Goal: Information Seeking & Learning: Learn about a topic

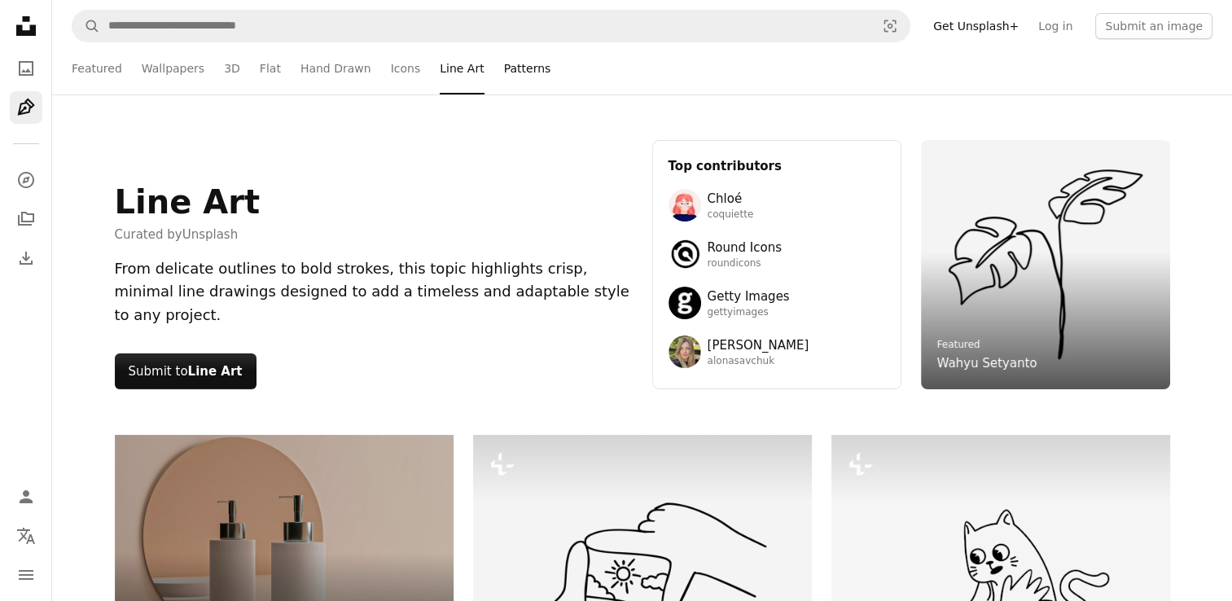
click at [504, 64] on link "Patterns" at bounding box center [527, 68] width 47 height 52
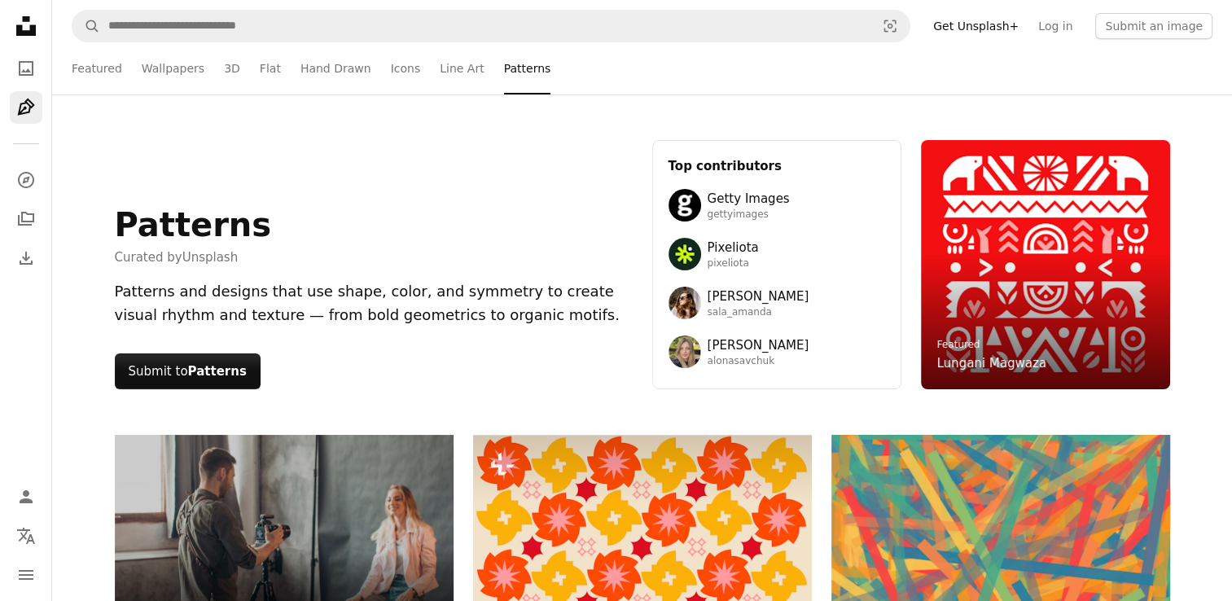
click at [366, 69] on ul "Featured Wallpapers 3D Flat Hand Drawn Icons Line Art Patterns" at bounding box center [642, 68] width 1141 height 52
click at [332, 64] on link "Hand Drawn" at bounding box center [335, 68] width 71 height 52
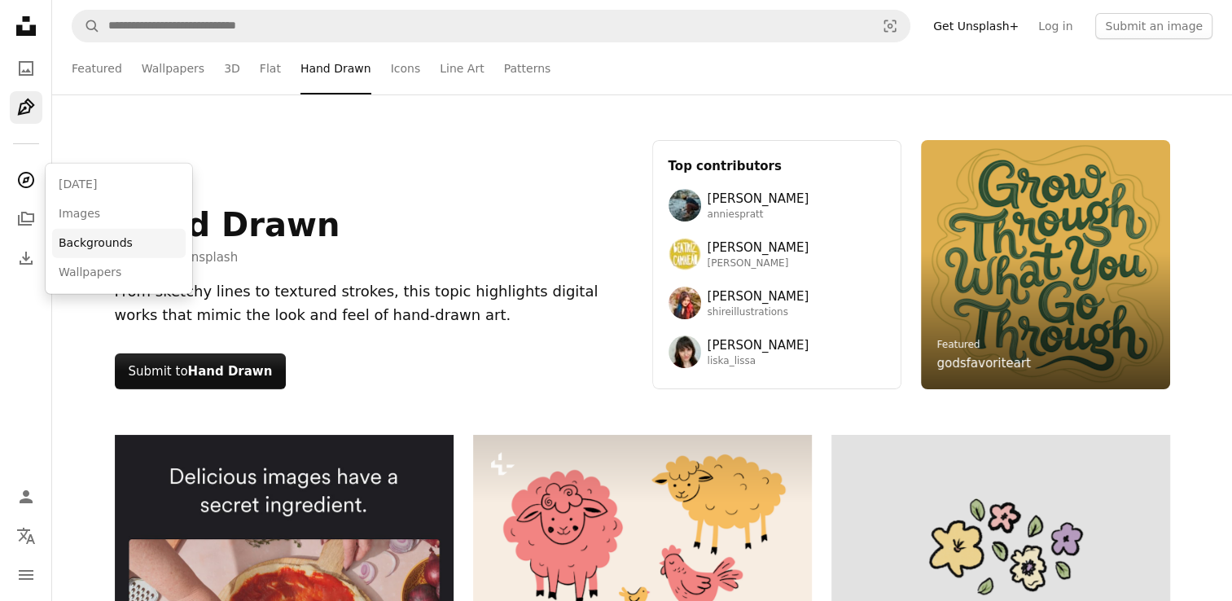
click at [124, 252] on link "Backgrounds" at bounding box center [119, 243] width 134 height 29
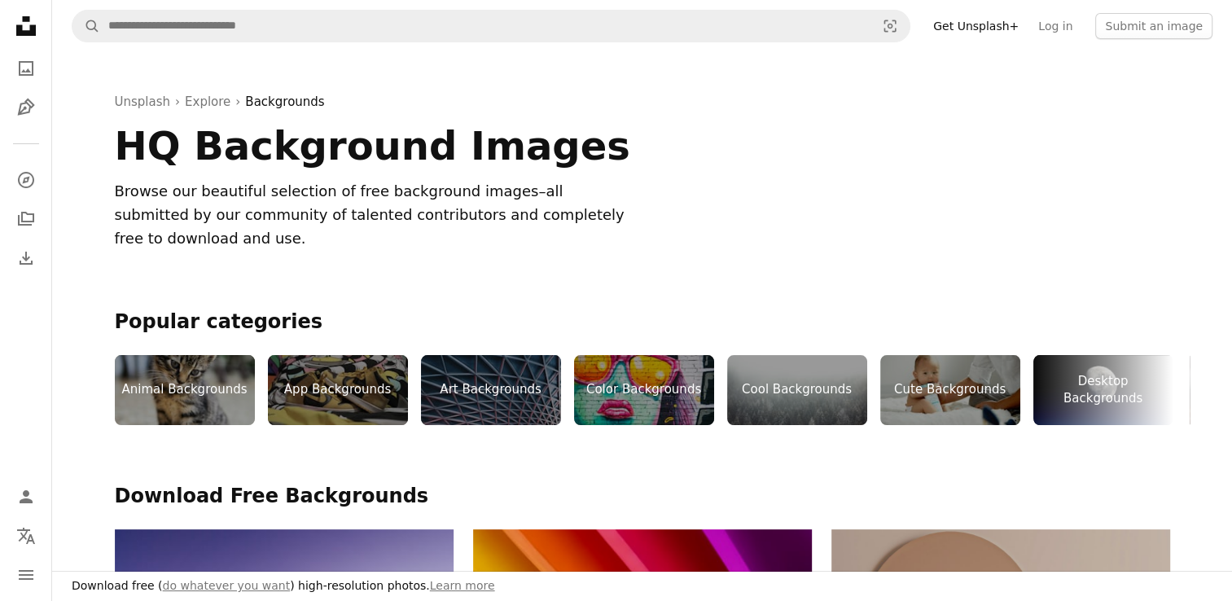
scroll to position [181, 0]
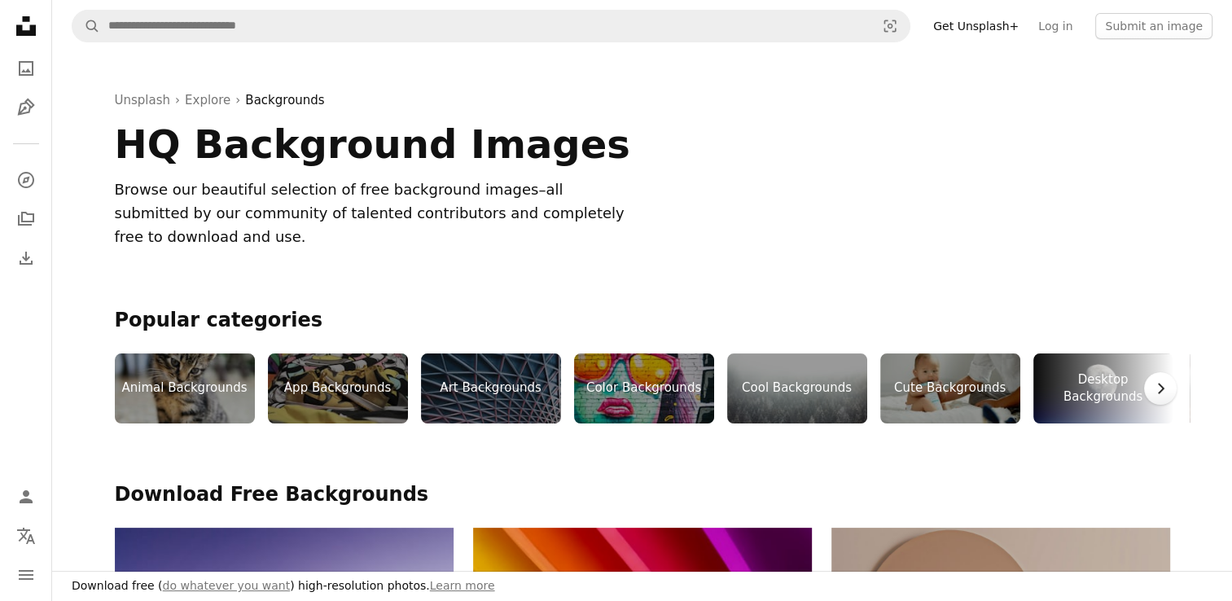
click at [1166, 380] on icon "Chevron right" at bounding box center [1160, 388] width 16 height 16
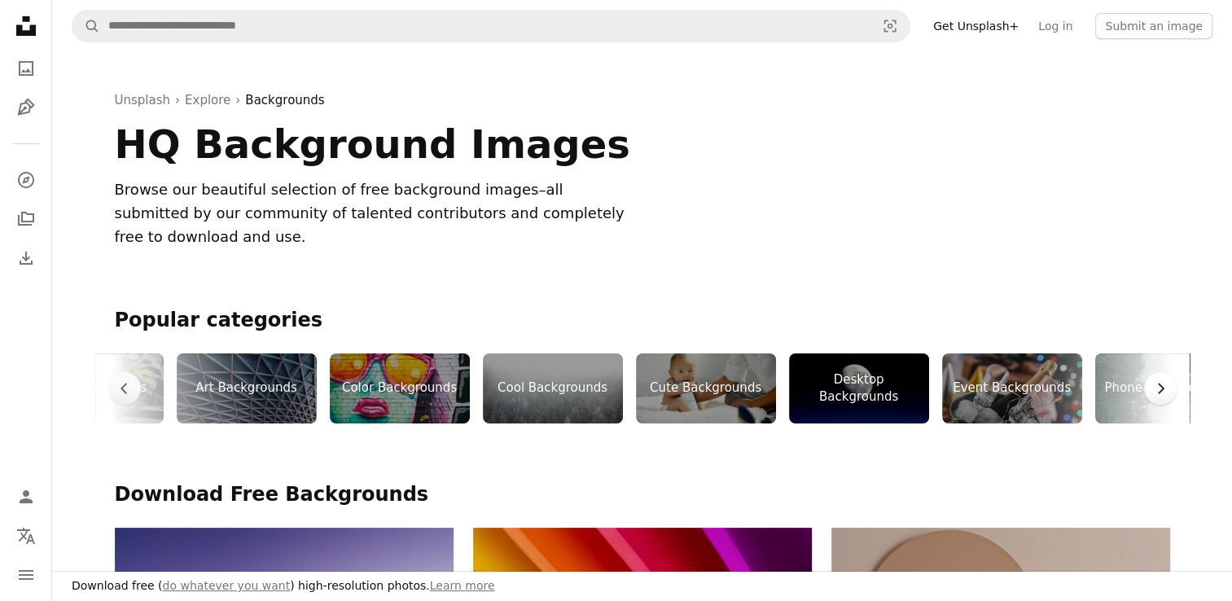
click at [1166, 380] on icon "Chevron right" at bounding box center [1160, 388] width 16 height 16
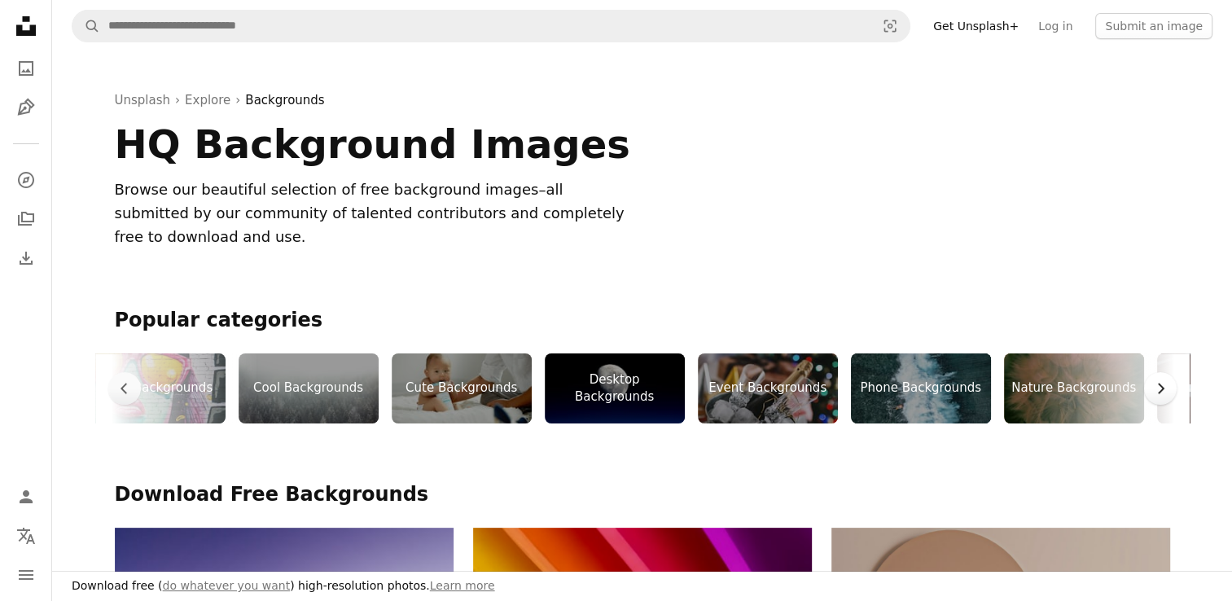
click at [1166, 380] on icon "Chevron right" at bounding box center [1160, 388] width 16 height 16
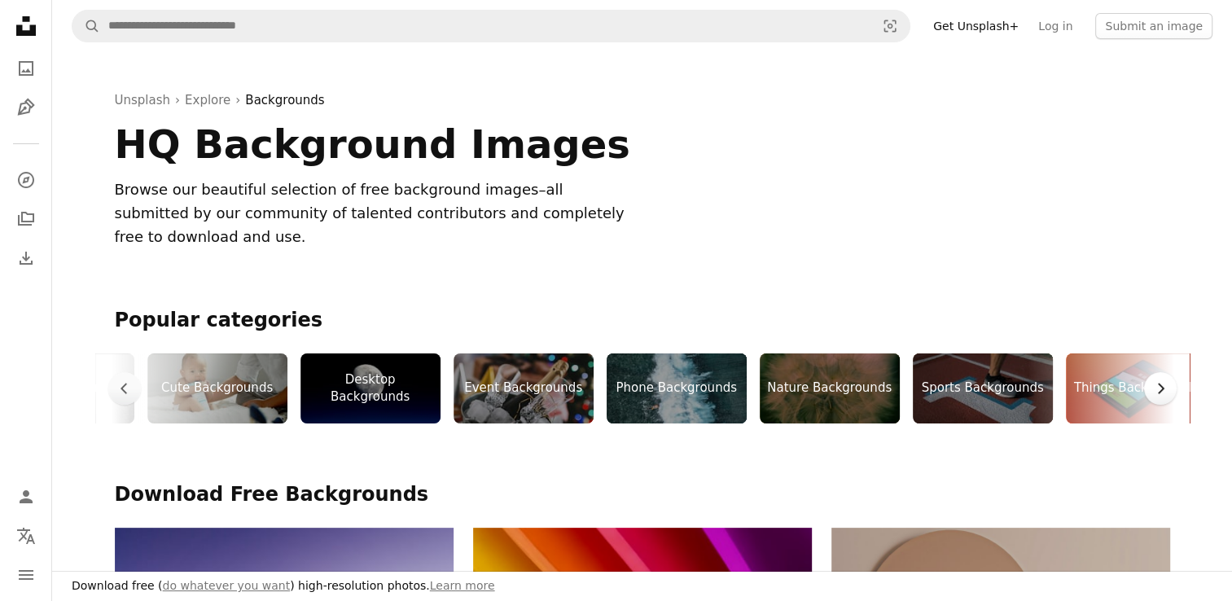
click at [1166, 380] on icon "Chevron right" at bounding box center [1160, 388] width 16 height 16
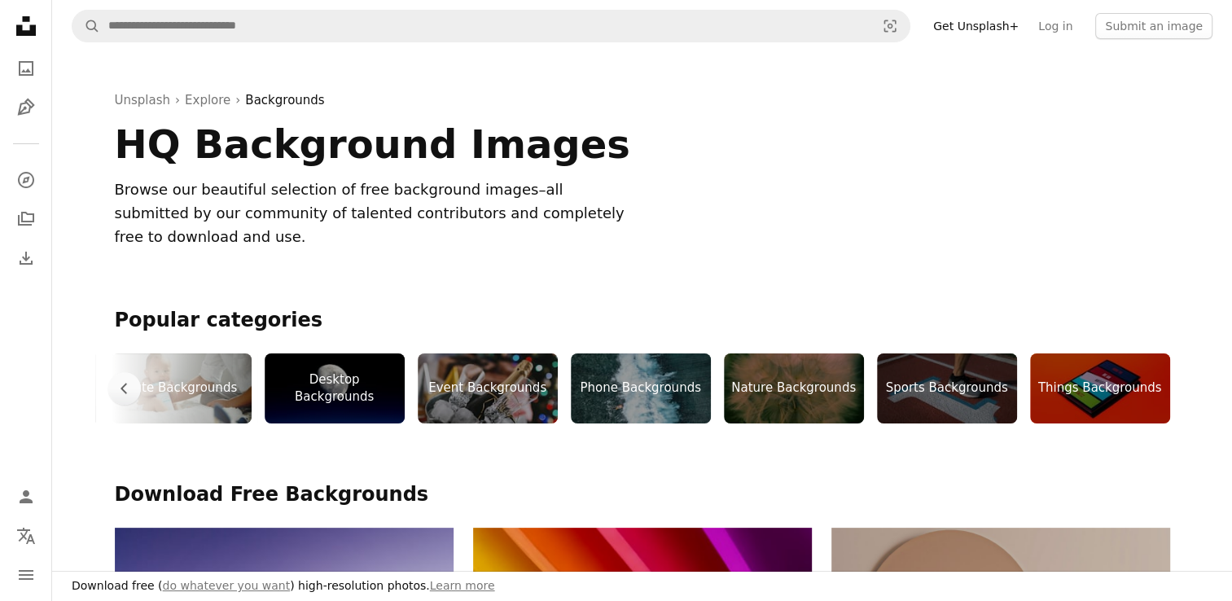
click at [957, 361] on div "Sports Backgrounds" at bounding box center [947, 388] width 140 height 70
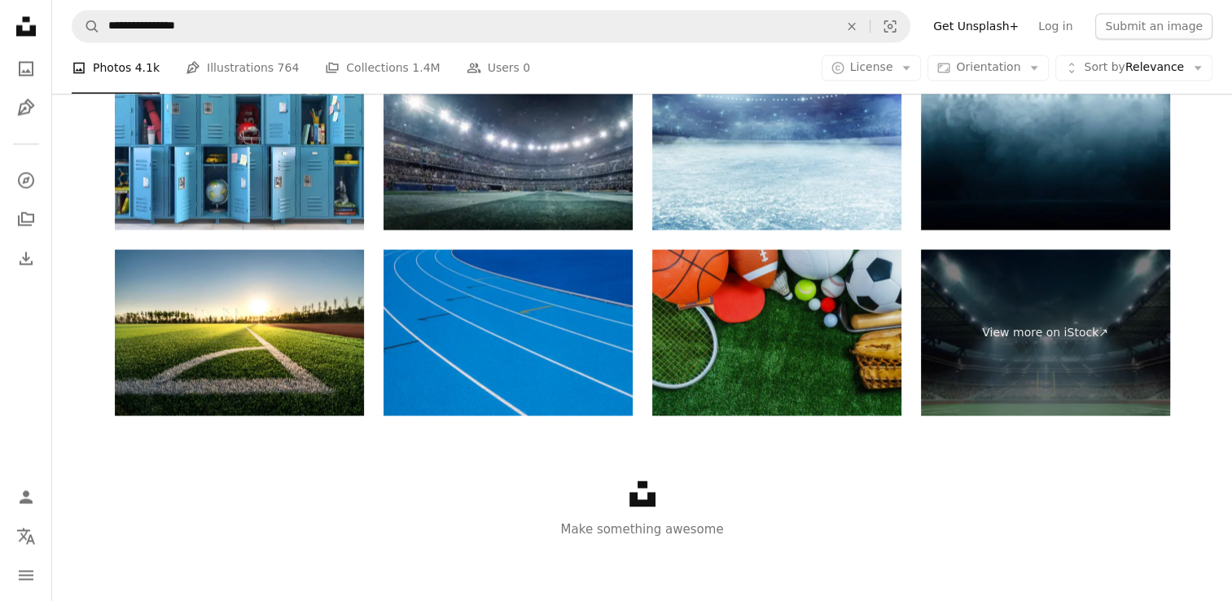
scroll to position [2836, 0]
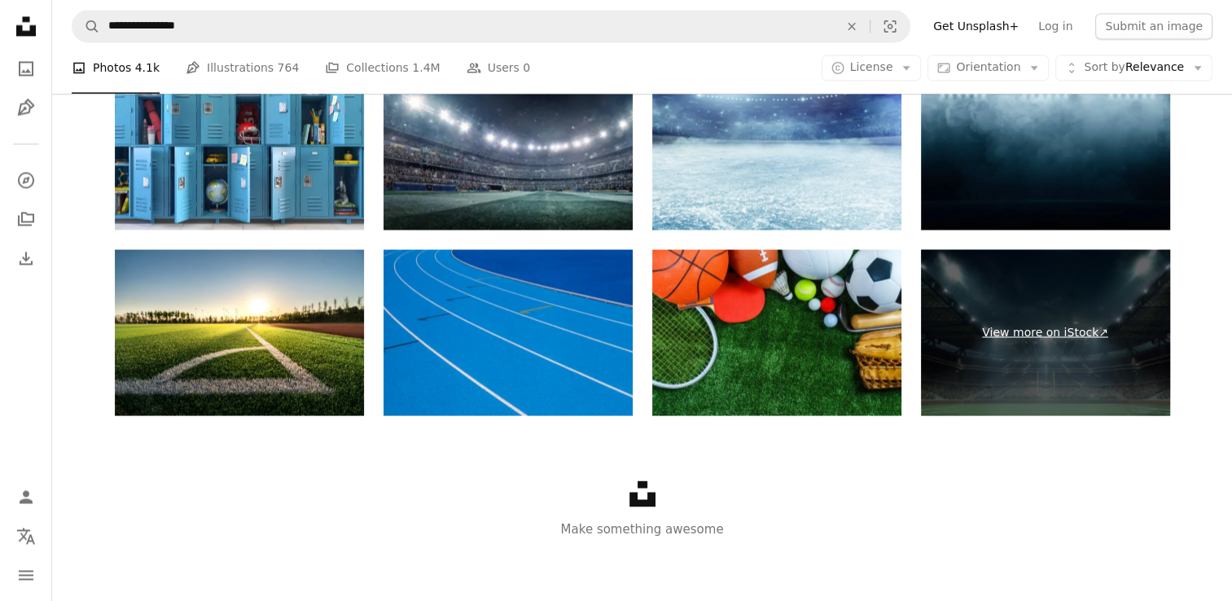
click at [1056, 355] on link "View more on iStock ↗" at bounding box center [1045, 332] width 249 height 166
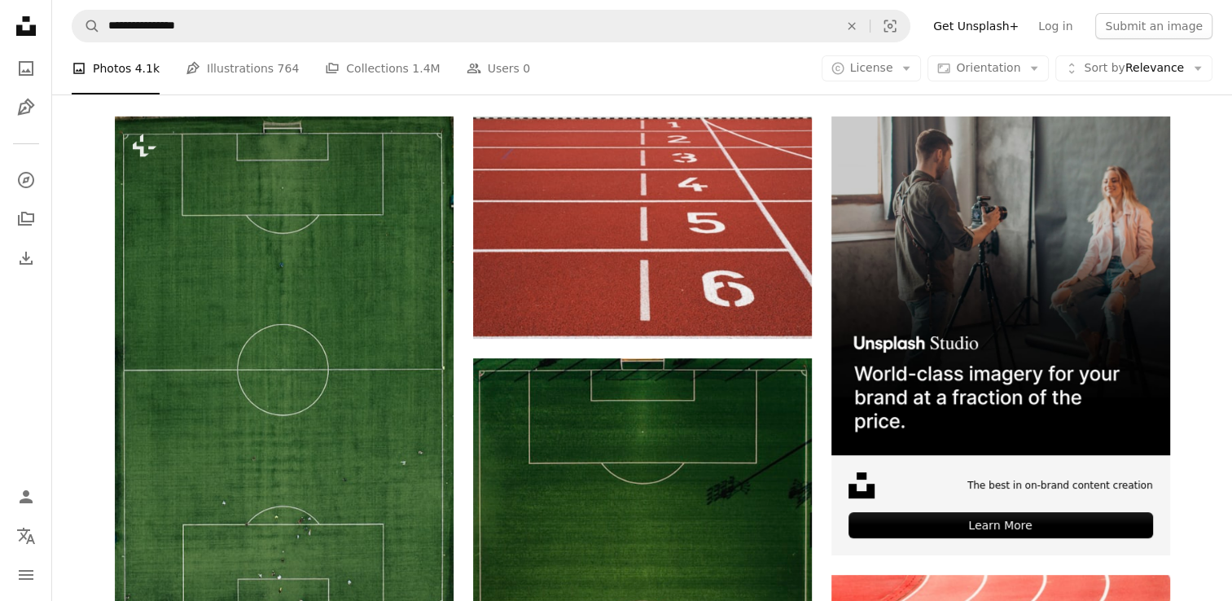
scroll to position [0, 0]
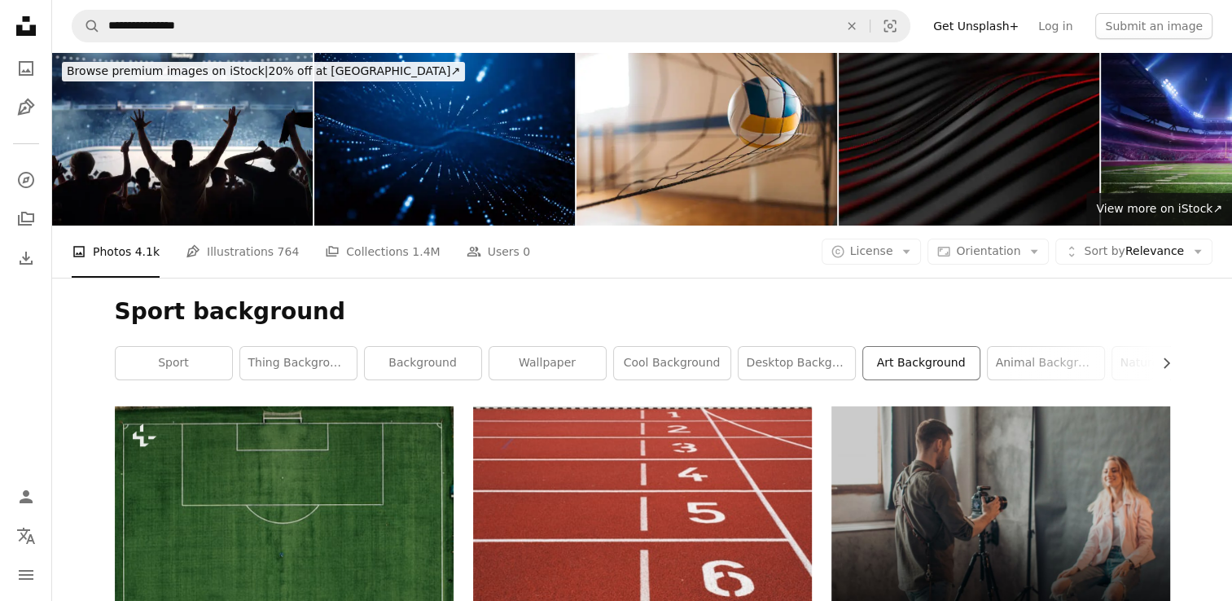
click at [961, 364] on link "art background" at bounding box center [921, 363] width 116 height 33
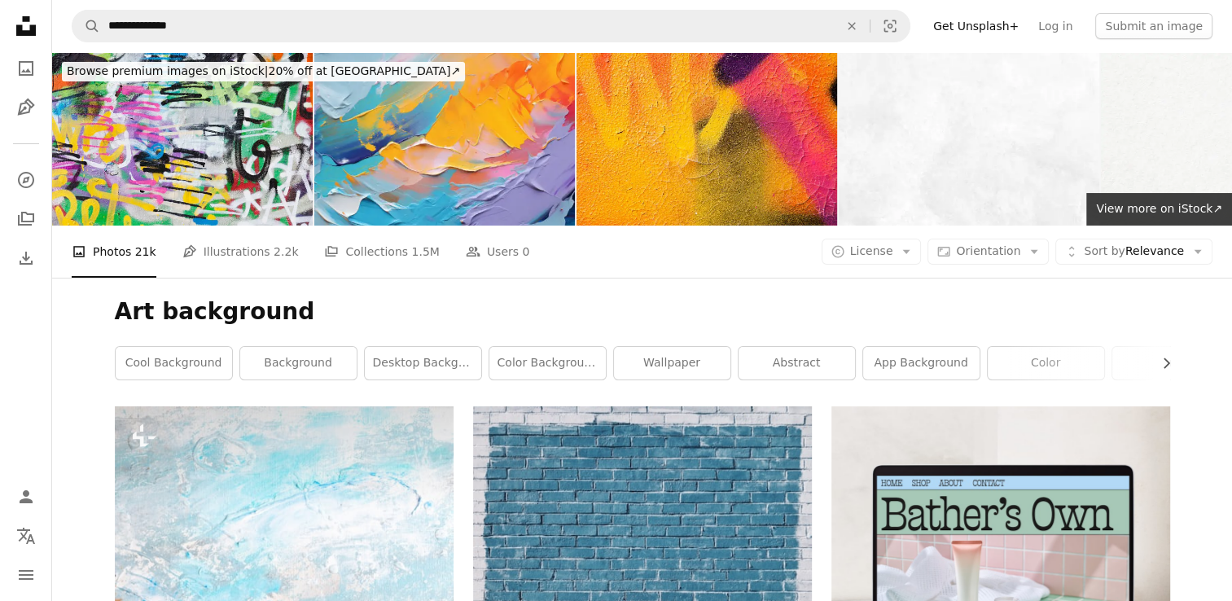
scroll to position [71, 0]
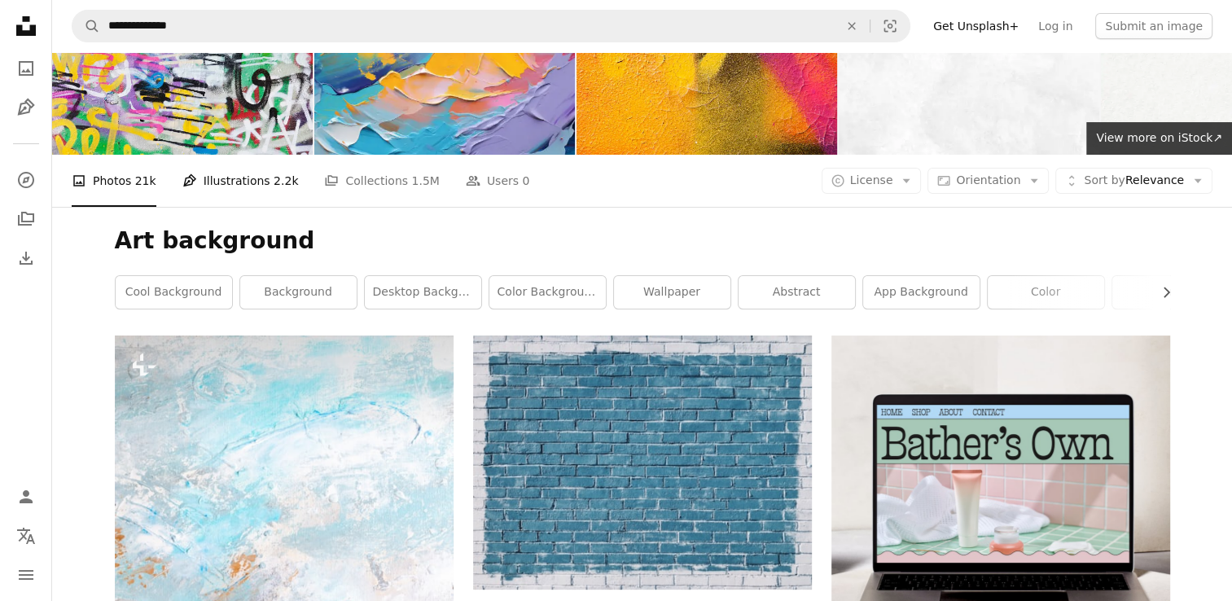
click at [234, 180] on link "Pen Tool Illustrations 2.2k" at bounding box center [240, 181] width 116 height 52
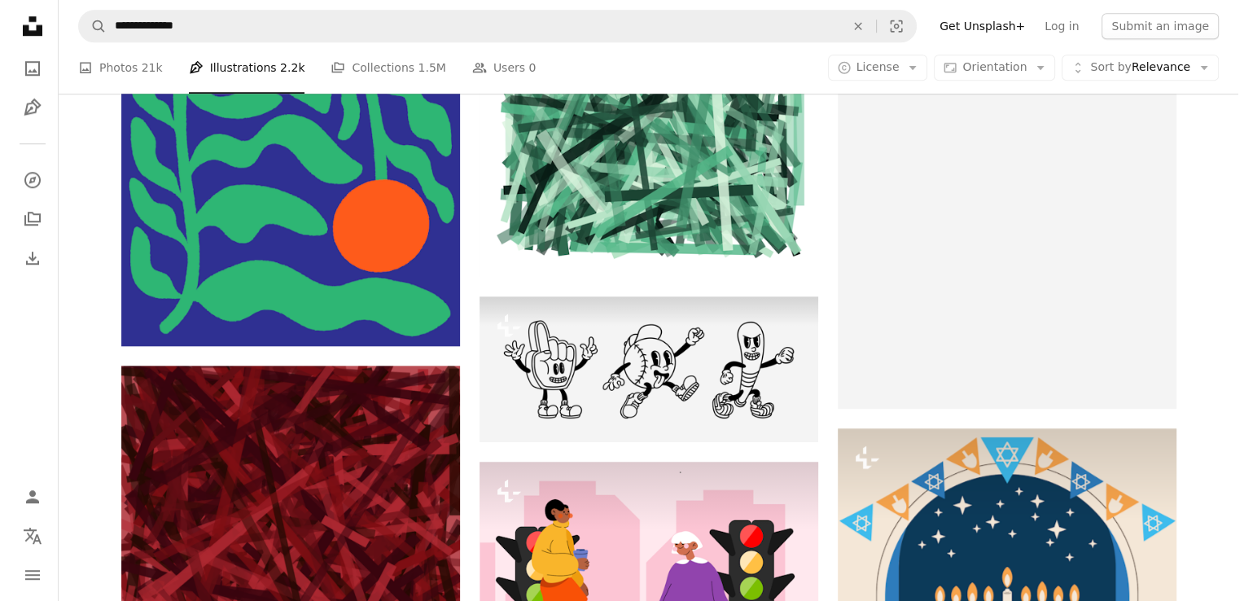
scroll to position [1407, 0]
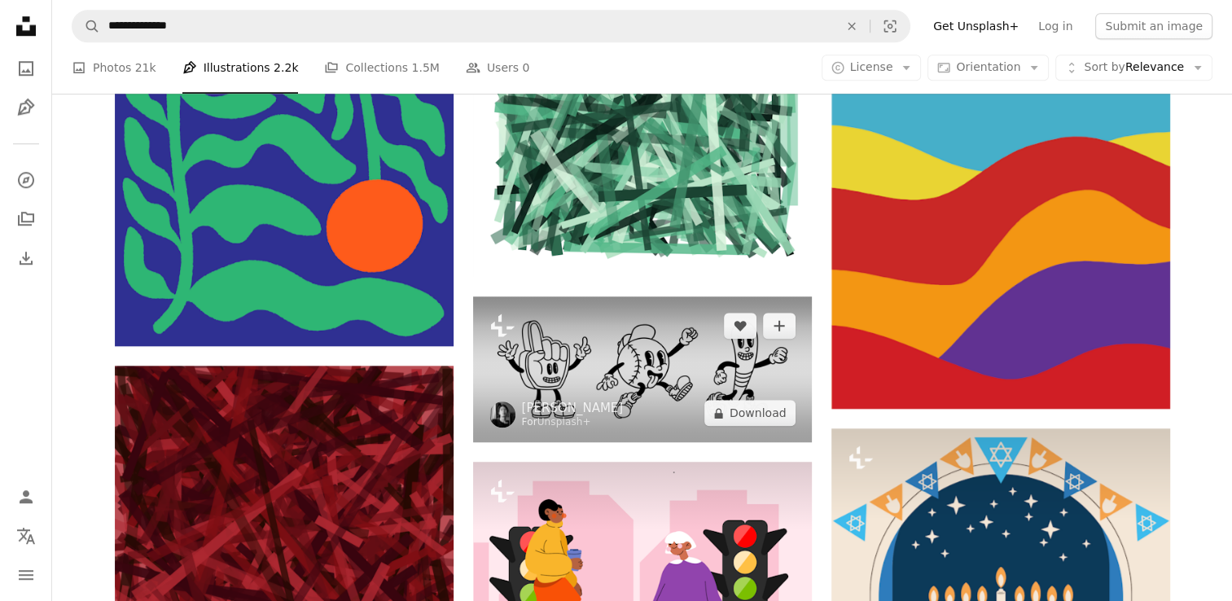
click at [612, 351] on img at bounding box center [642, 369] width 339 height 146
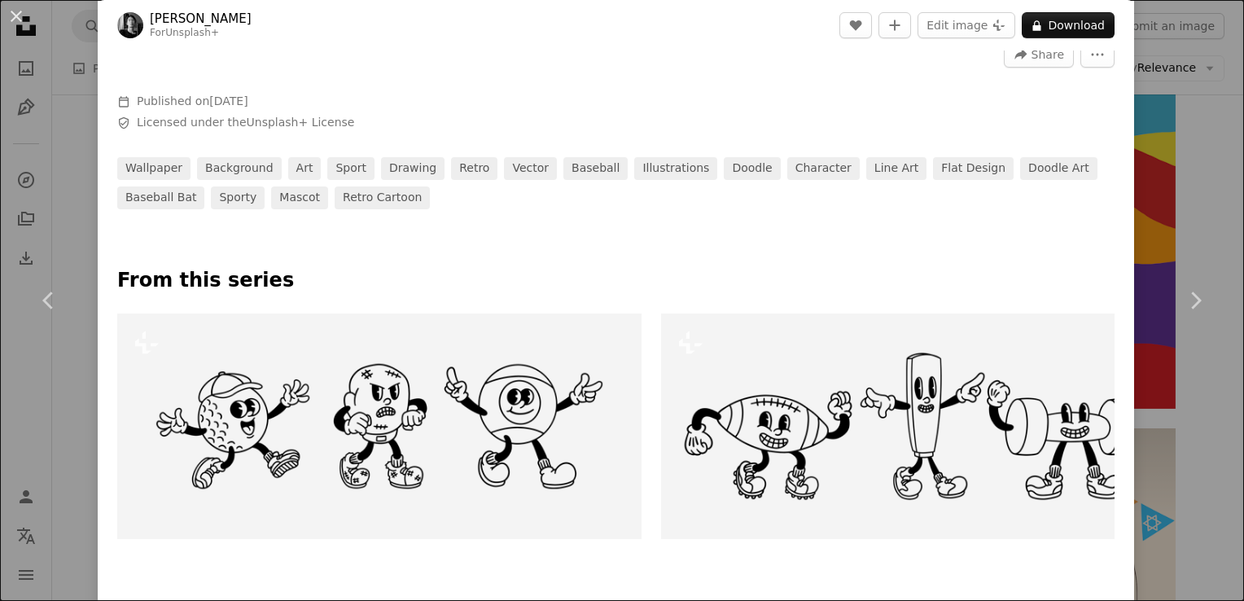
scroll to position [480, 0]
click at [724, 164] on link "doodle" at bounding box center [752, 166] width 56 height 23
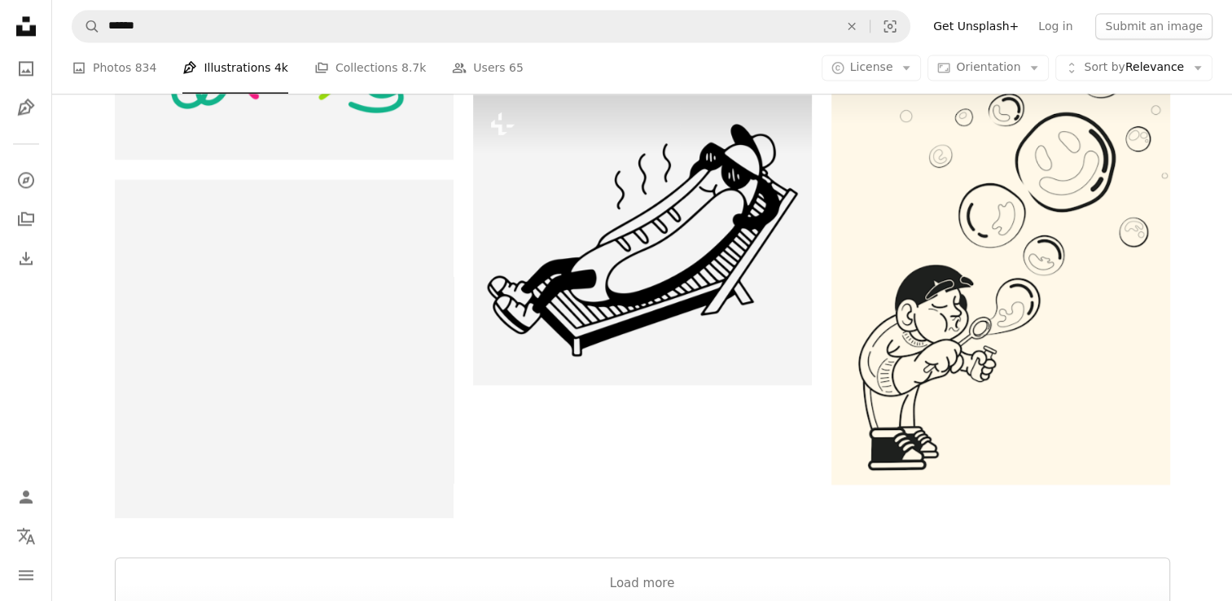
scroll to position [2403, 0]
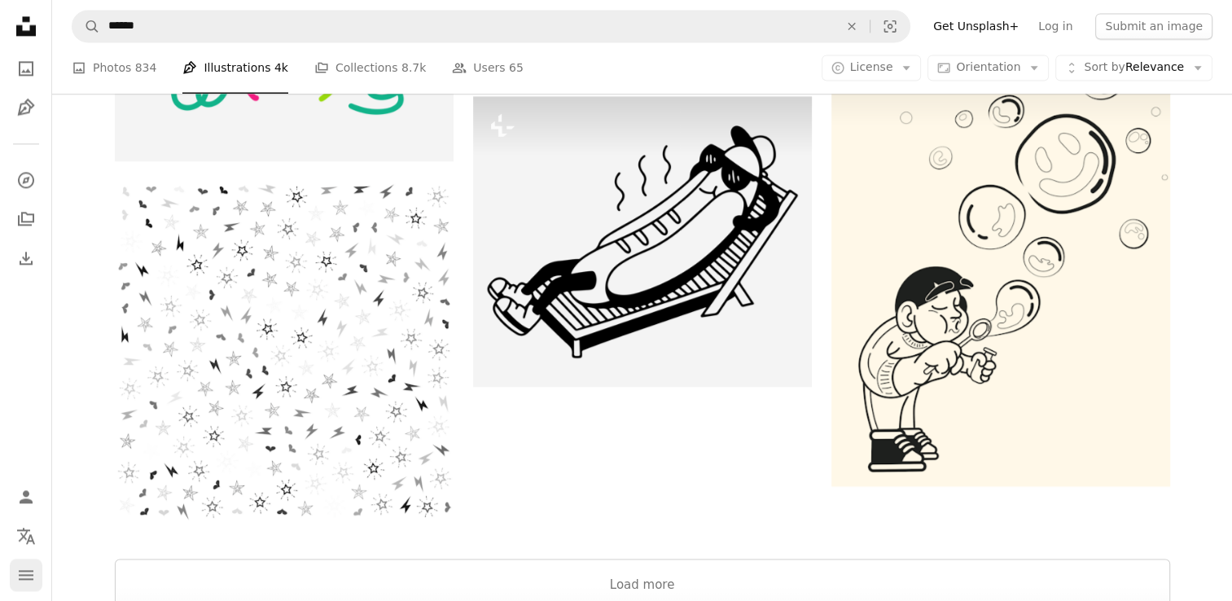
click at [28, 581] on icon "navigation menu" at bounding box center [26, 575] width 20 height 20
click at [32, 64] on icon "Photos" at bounding box center [26, 68] width 15 height 15
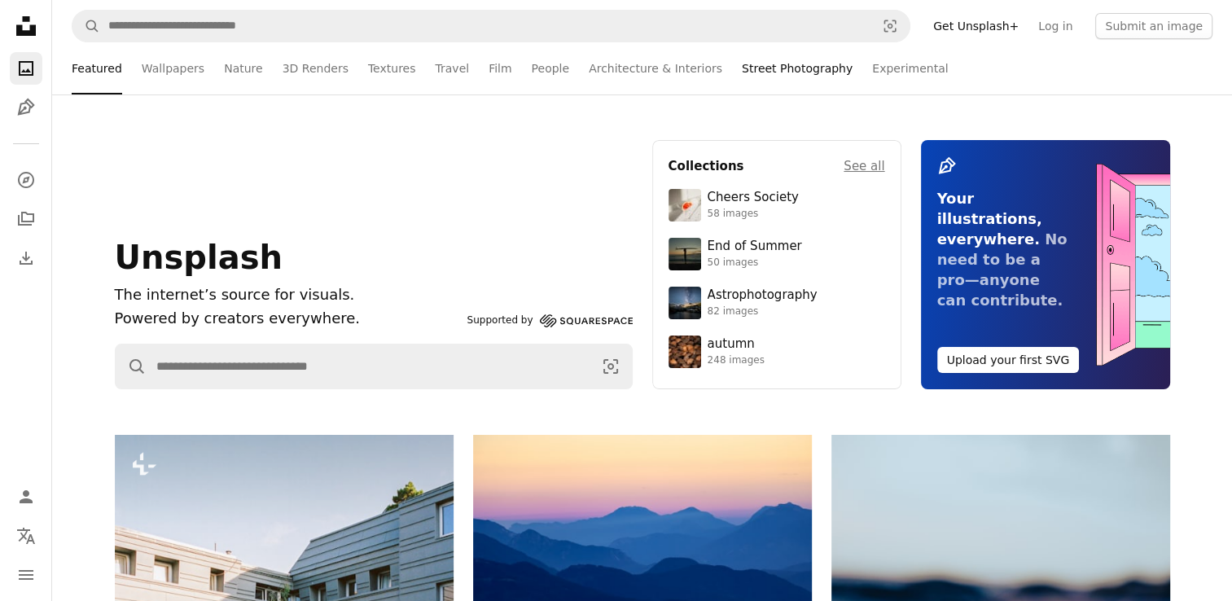
click at [742, 66] on link "Street Photography" at bounding box center [797, 68] width 111 height 52
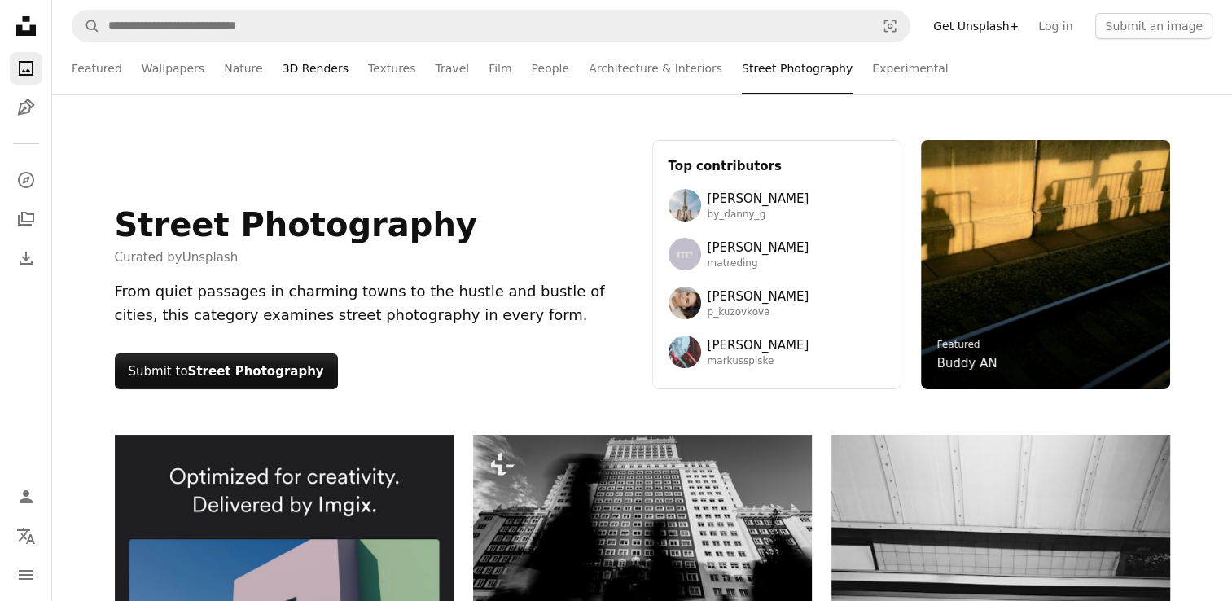
click at [283, 67] on link "3D Renders" at bounding box center [316, 68] width 66 height 52
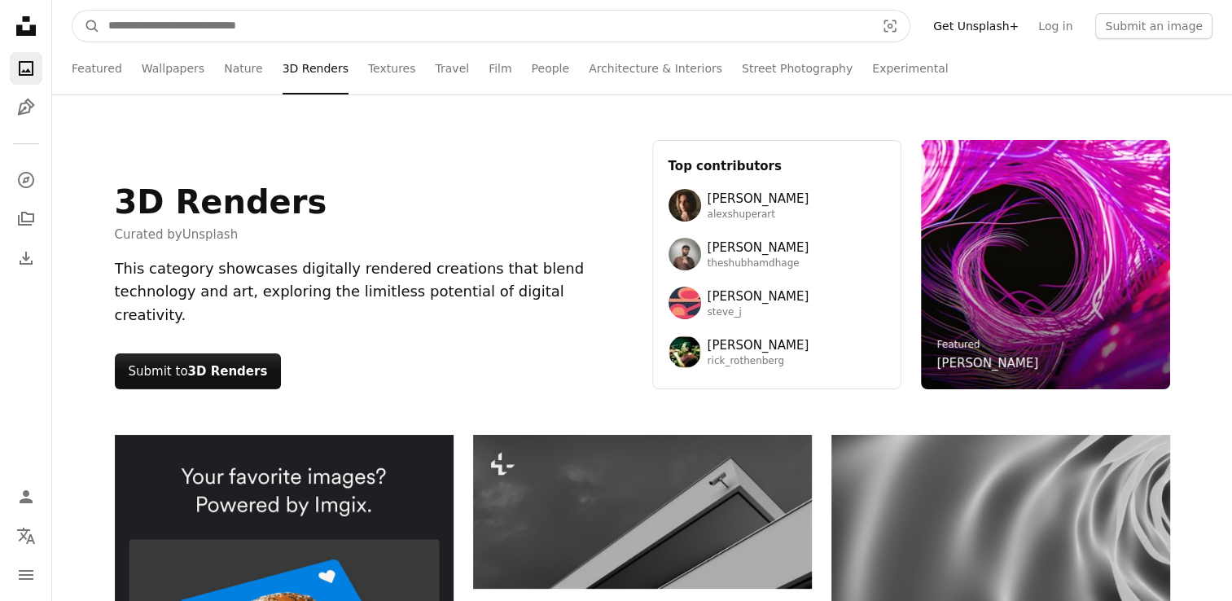
click at [770, 14] on input "Find visuals sitewide" at bounding box center [485, 26] width 770 height 31
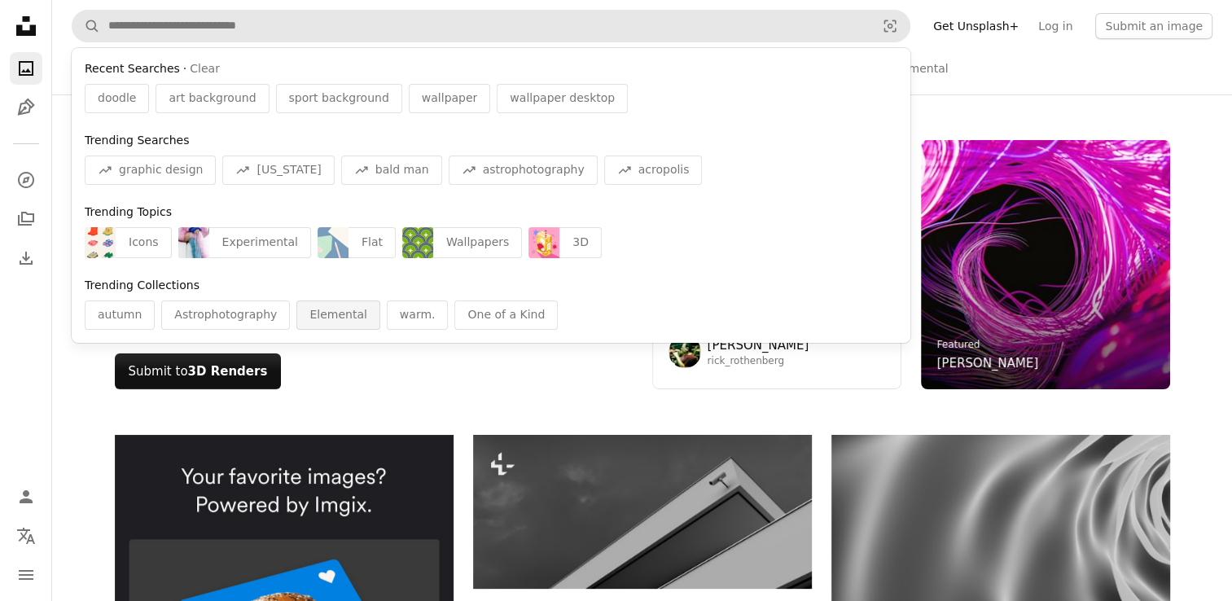
click at [322, 309] on div "Elemental" at bounding box center [337, 314] width 83 height 29
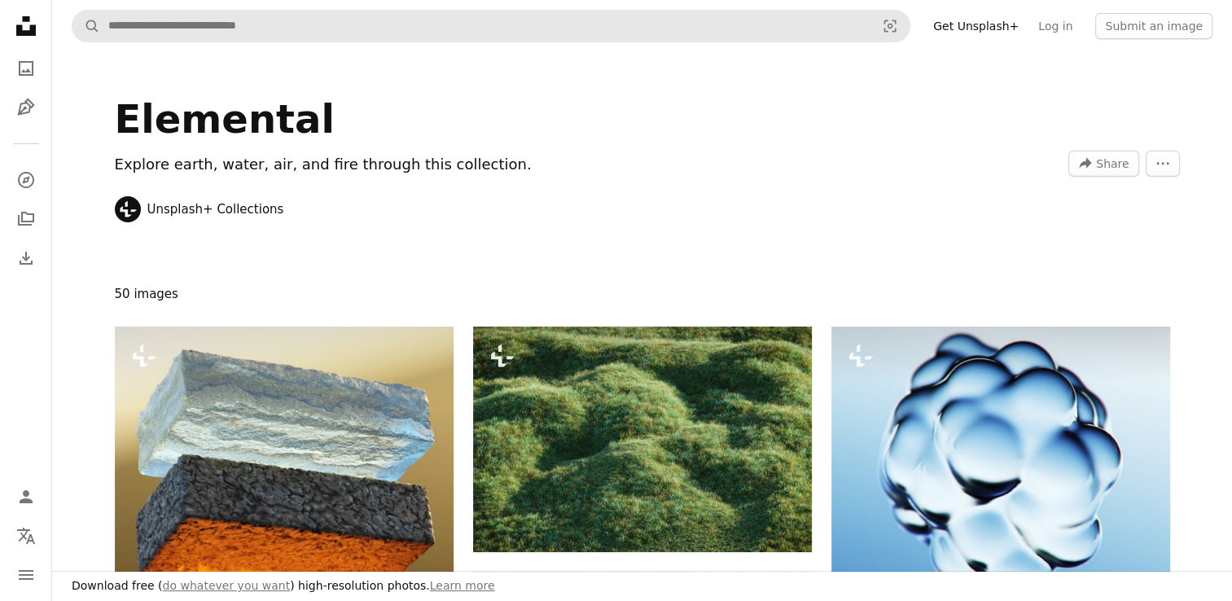
click at [21, 24] on icon "Unsplash logo Unsplash Home" at bounding box center [26, 26] width 33 height 33
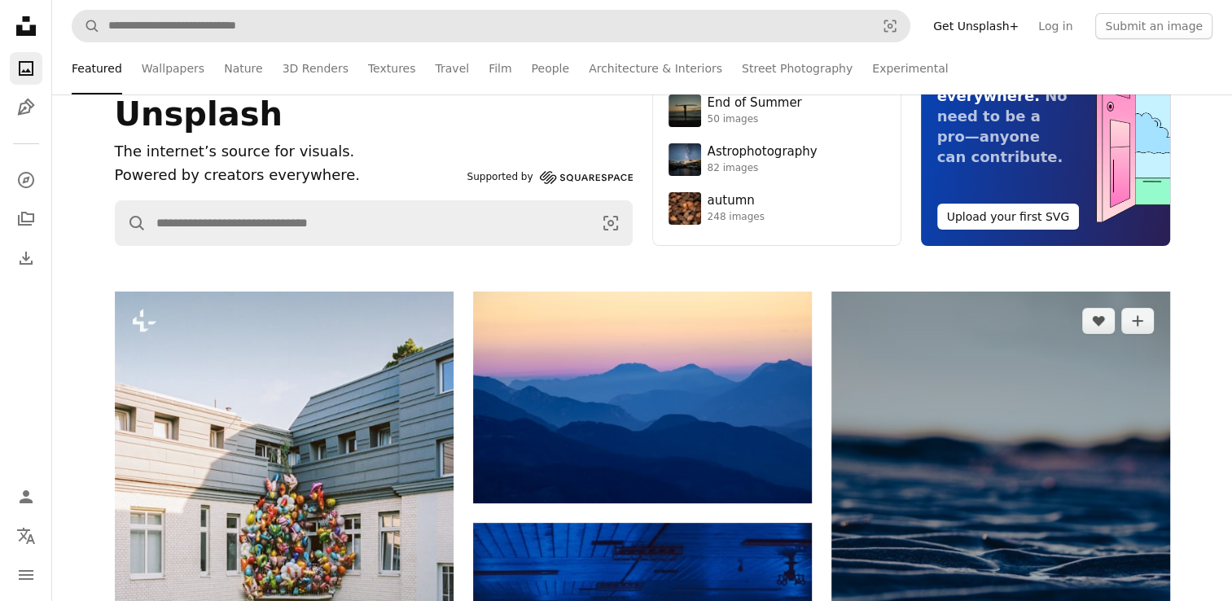
scroll to position [143, 0]
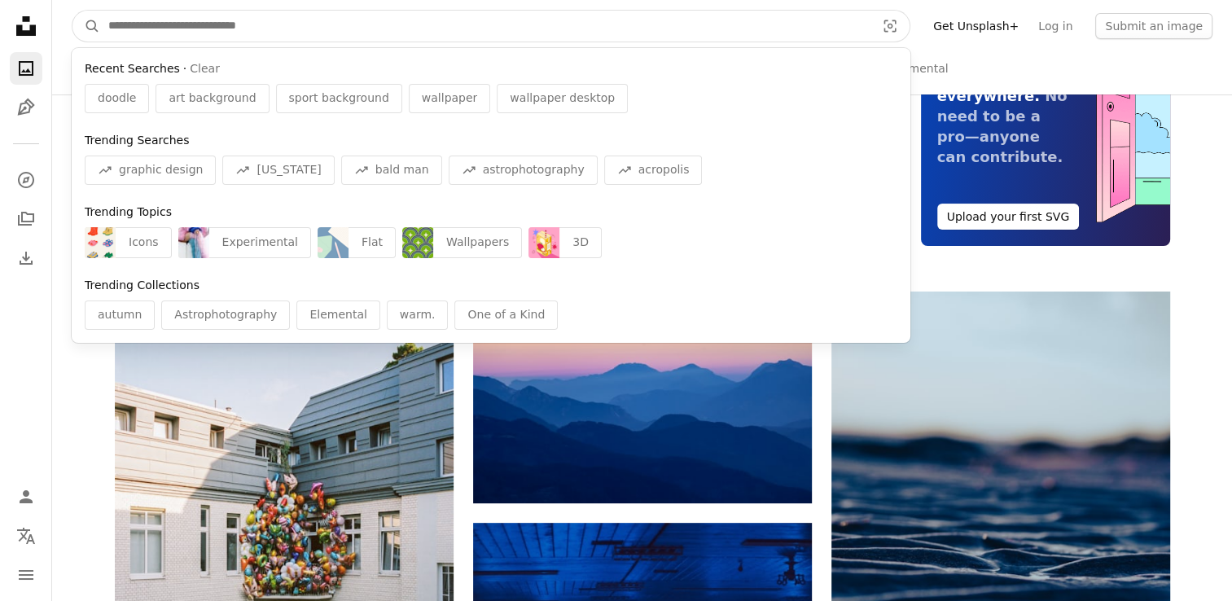
click at [259, 27] on input "Find visuals sitewide" at bounding box center [485, 26] width 770 height 31
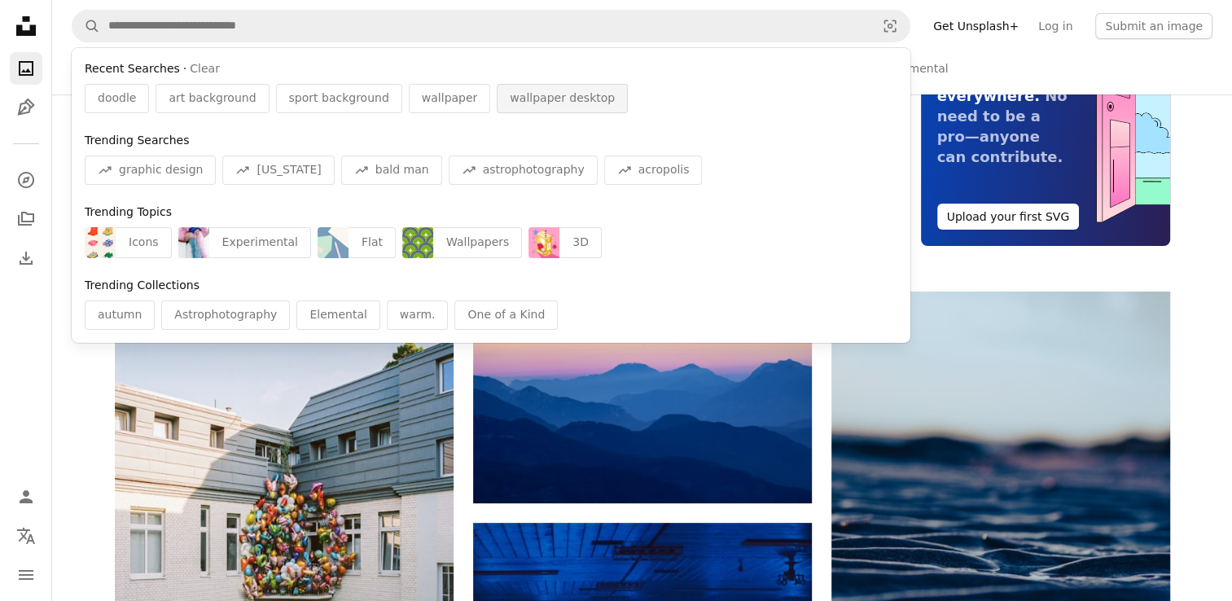
click at [510, 103] on span "wallpaper desktop" at bounding box center [562, 98] width 105 height 16
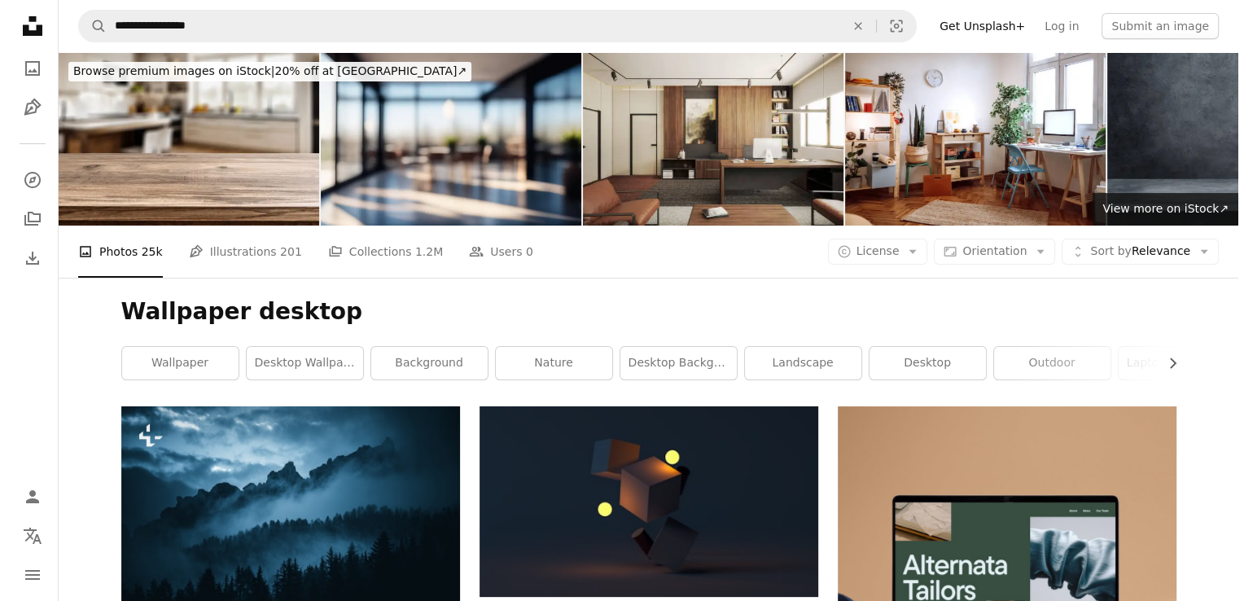
scroll to position [290, 0]
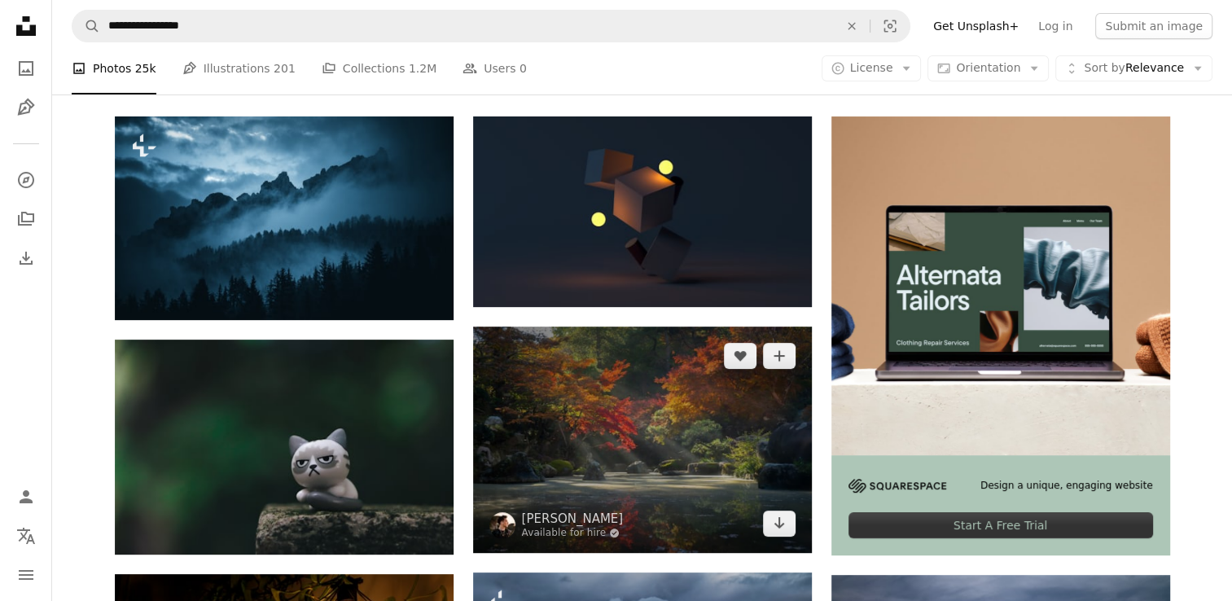
click at [624, 466] on img at bounding box center [642, 439] width 339 height 226
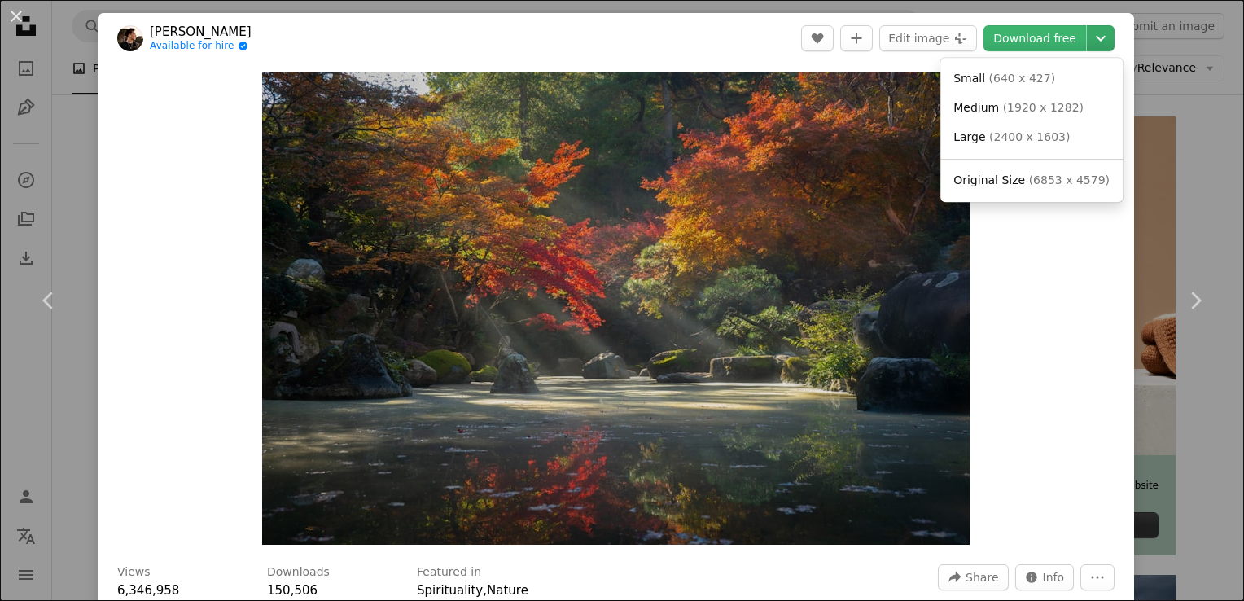
click at [1090, 40] on icon "Chevron down" at bounding box center [1101, 38] width 26 height 20
click at [169, 271] on dialog "An X shape Chevron left Chevron right [PERSON_NAME] Available for hire A checkm…" at bounding box center [622, 300] width 1244 height 601
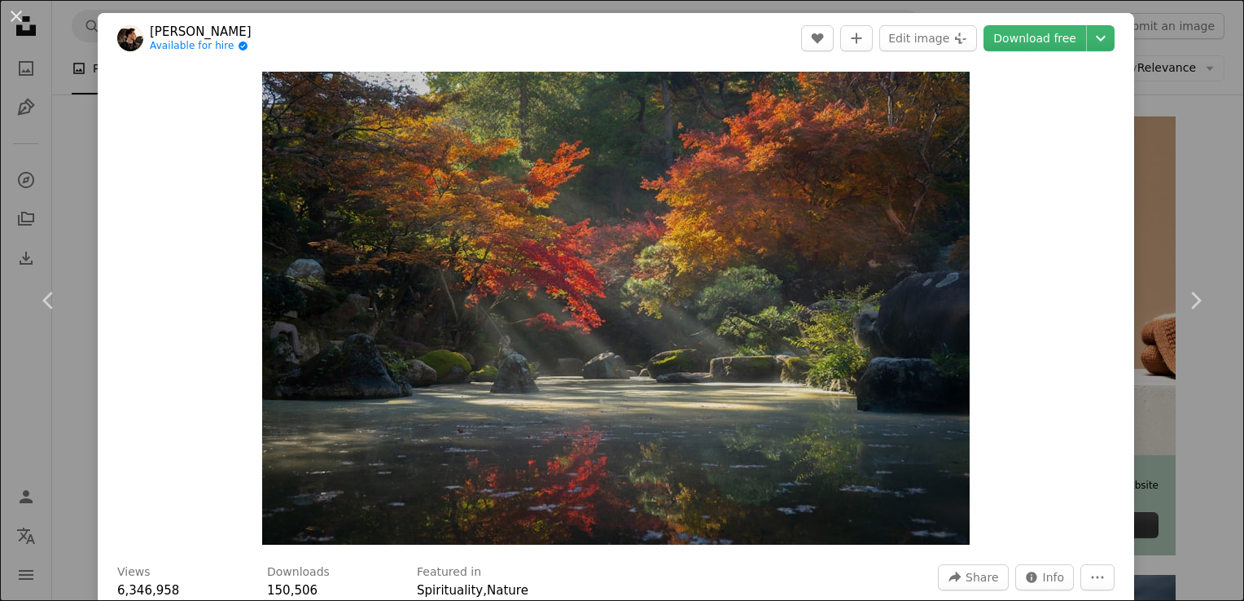
click at [1181, 168] on div "An X shape Chevron left Chevron right [PERSON_NAME] Available for hire A checkm…" at bounding box center [622, 300] width 1244 height 601
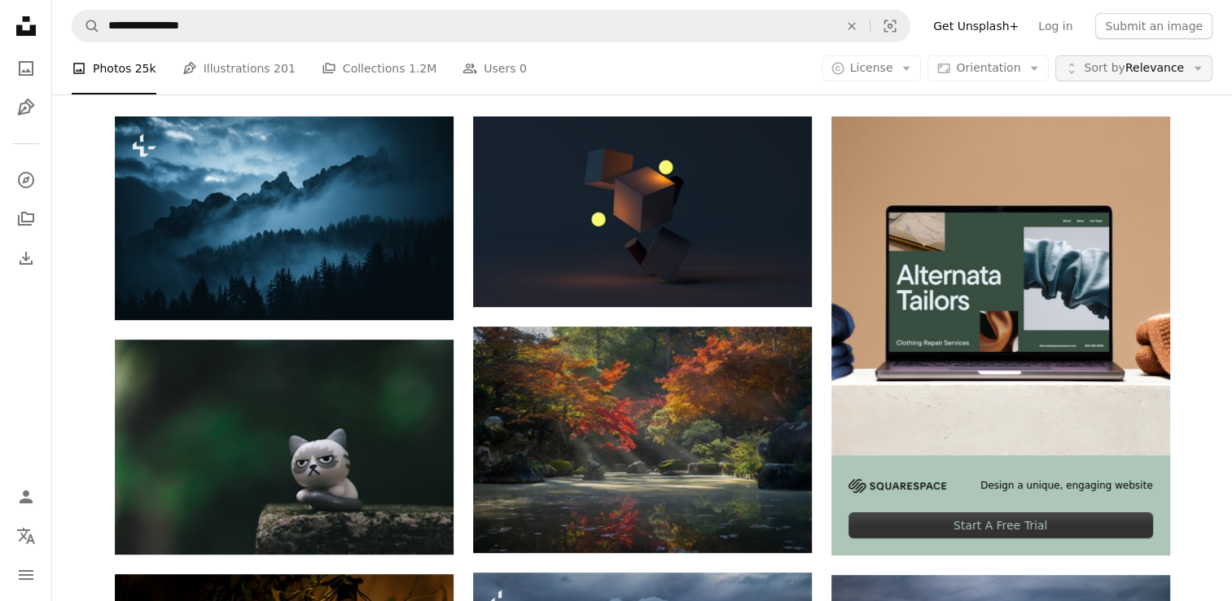
click at [1101, 67] on span "Sort by" at bounding box center [1104, 67] width 41 height 13
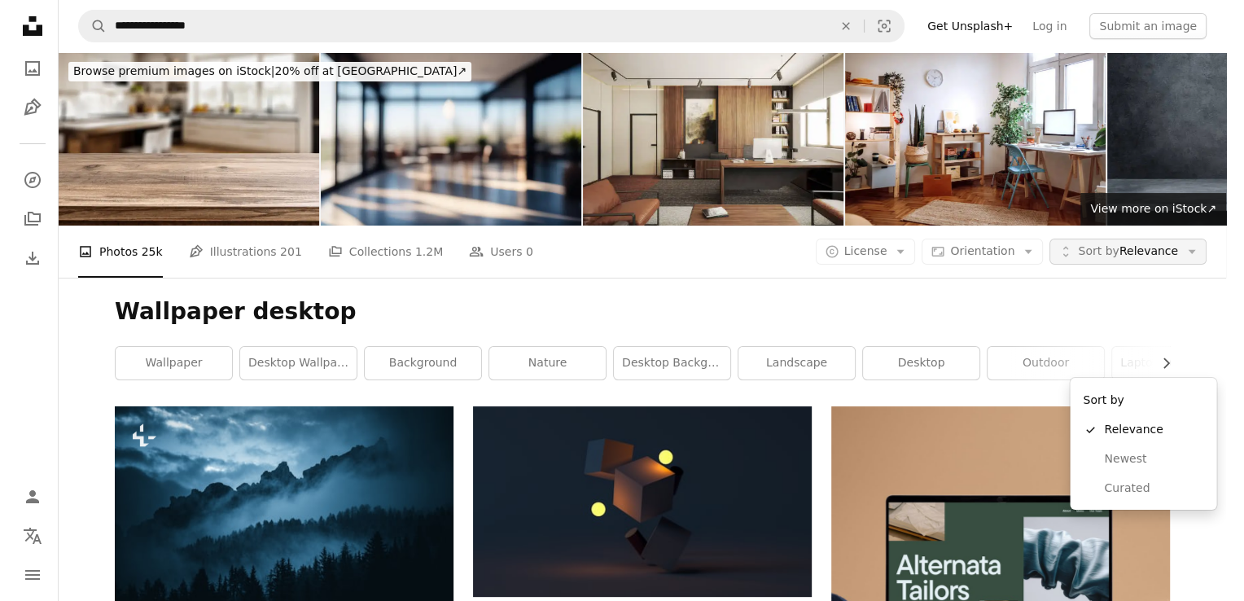
scroll to position [290, 0]
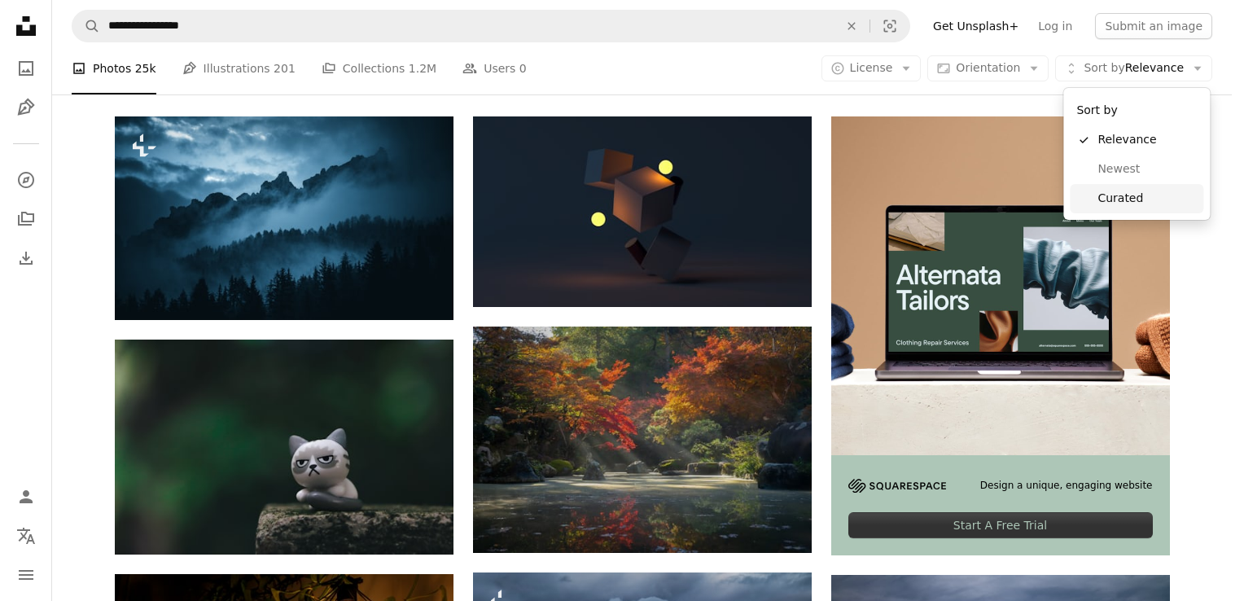
click at [1108, 203] on span "Curated" at bounding box center [1146, 199] width 99 height 16
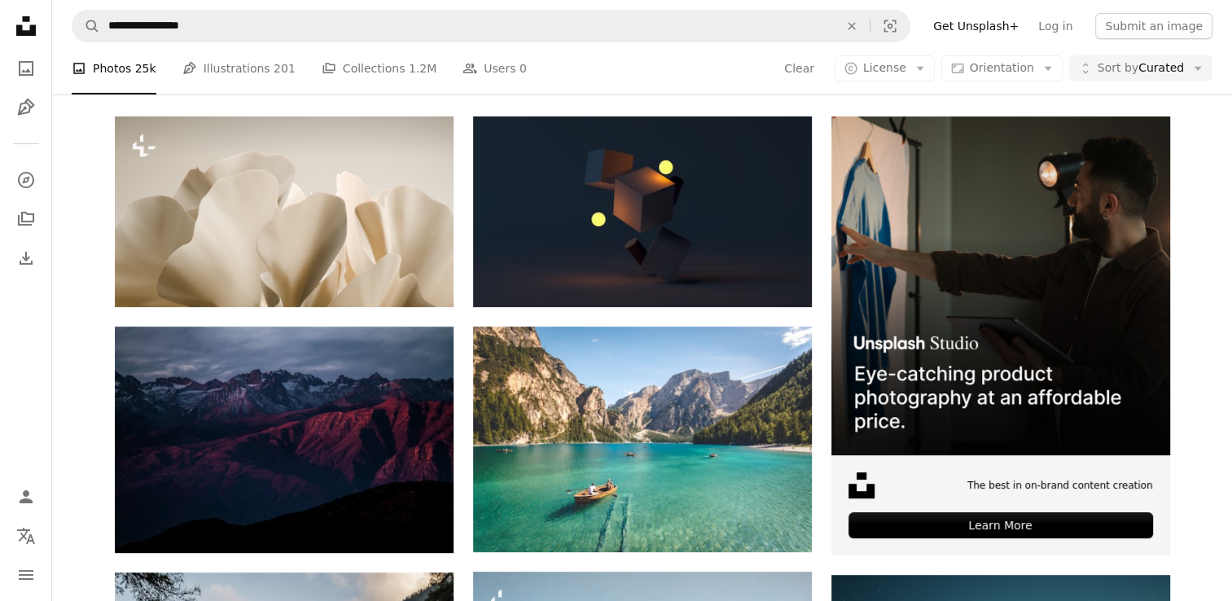
scroll to position [309, 0]
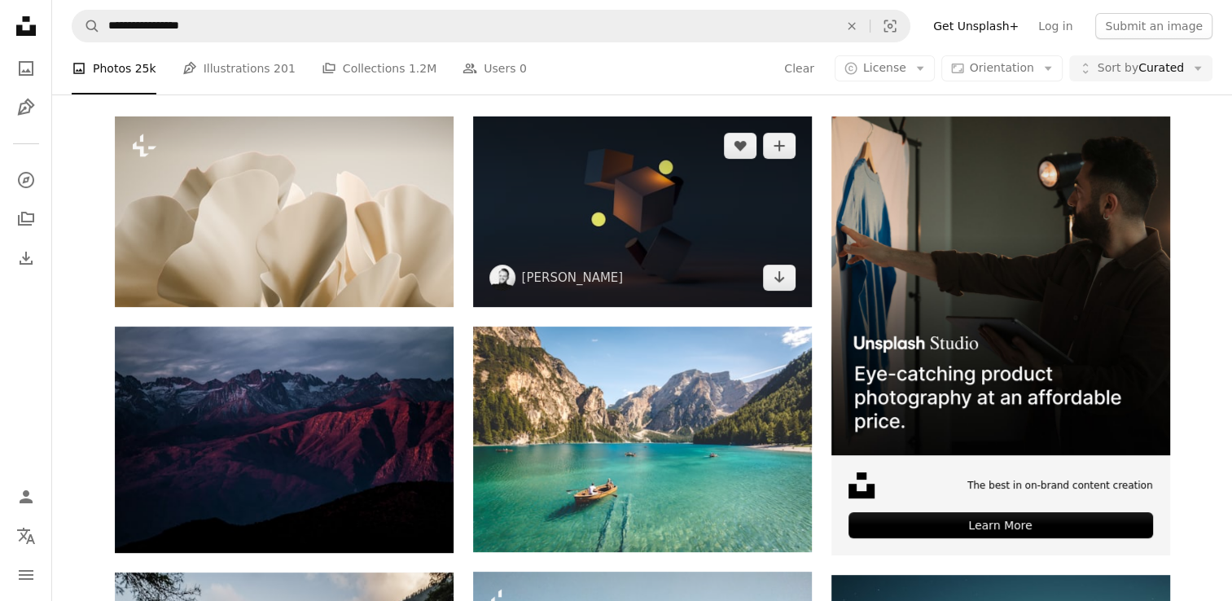
click at [641, 144] on img at bounding box center [642, 211] width 339 height 191
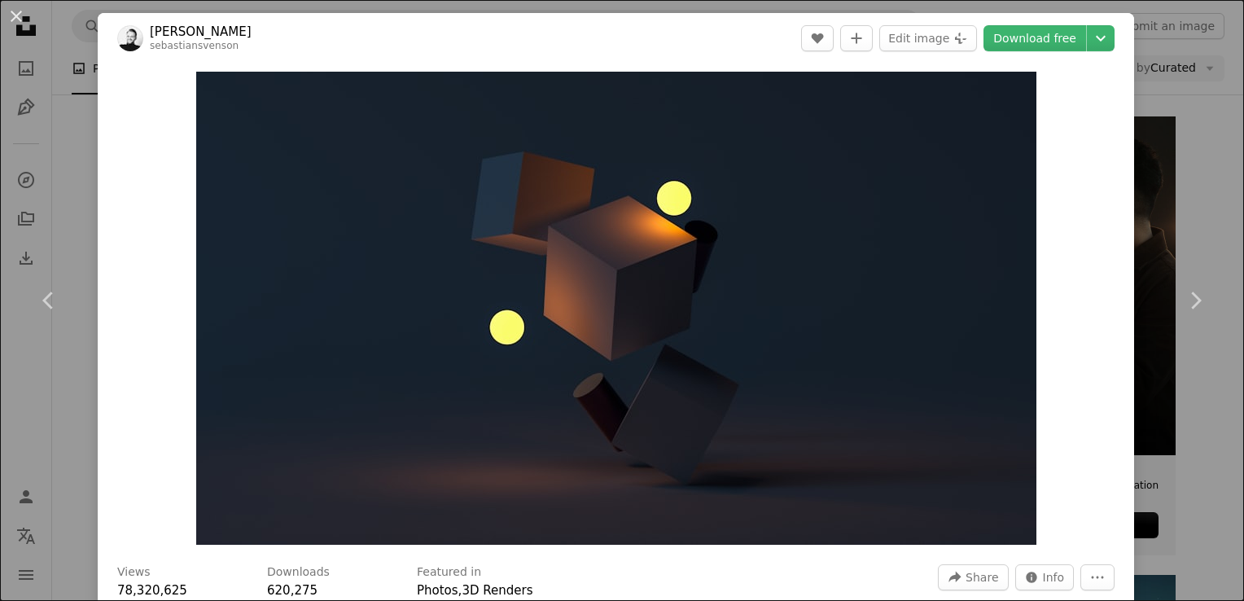
click at [1189, 115] on div "An X shape Chevron left Chevron right [PERSON_NAME] sebastiansvenson A heart A …" at bounding box center [622, 300] width 1244 height 601
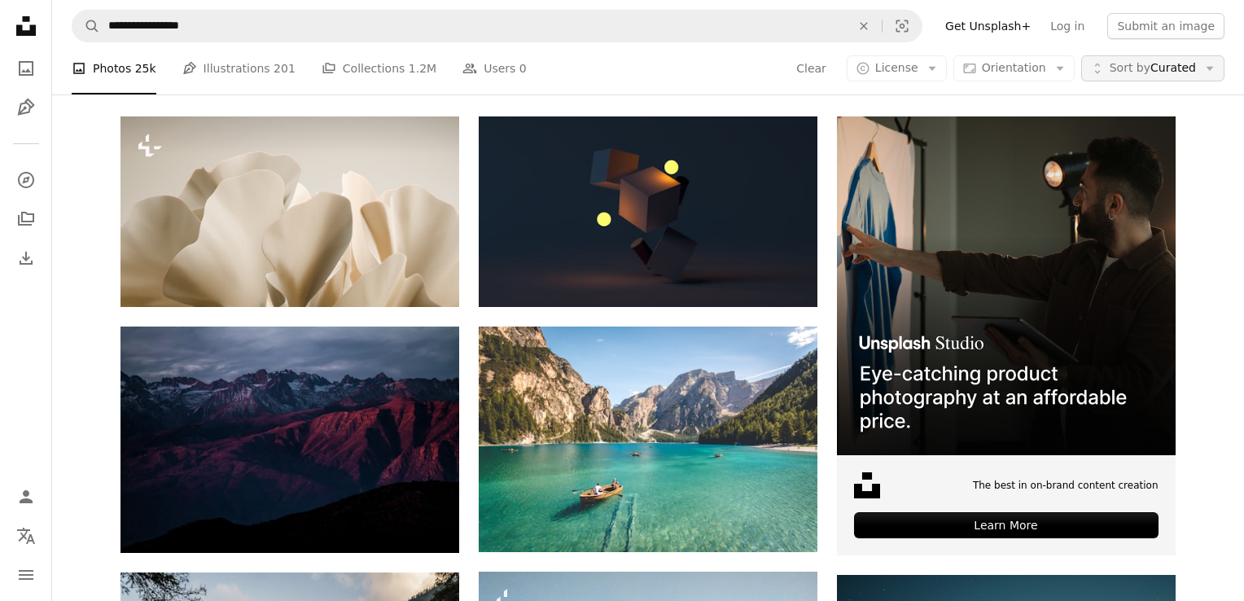
scroll to position [309, 0]
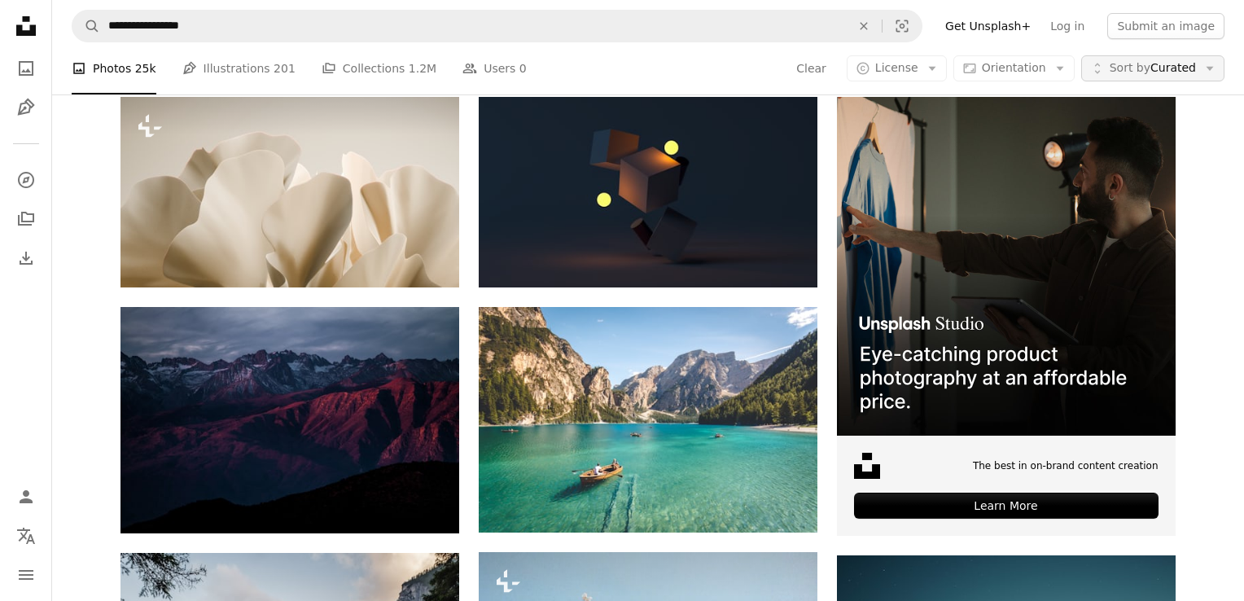
click at [1170, 64] on span "Sort by Curated" at bounding box center [1153, 68] width 86 height 16
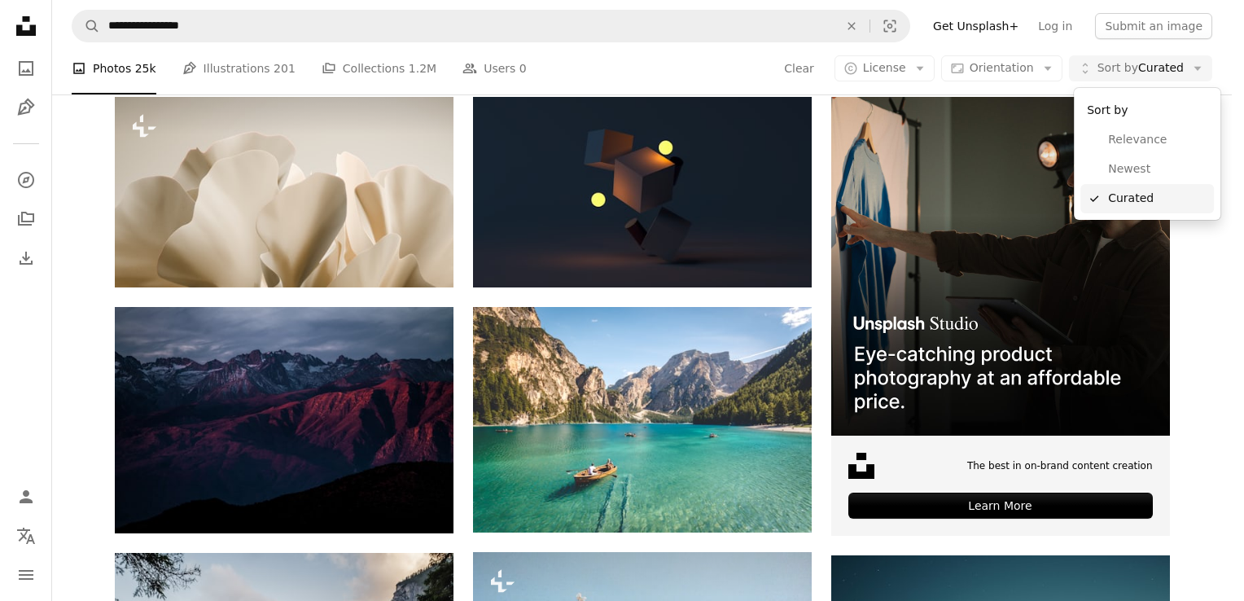
click at [1126, 187] on link "A checkmark Curated" at bounding box center [1147, 198] width 134 height 29
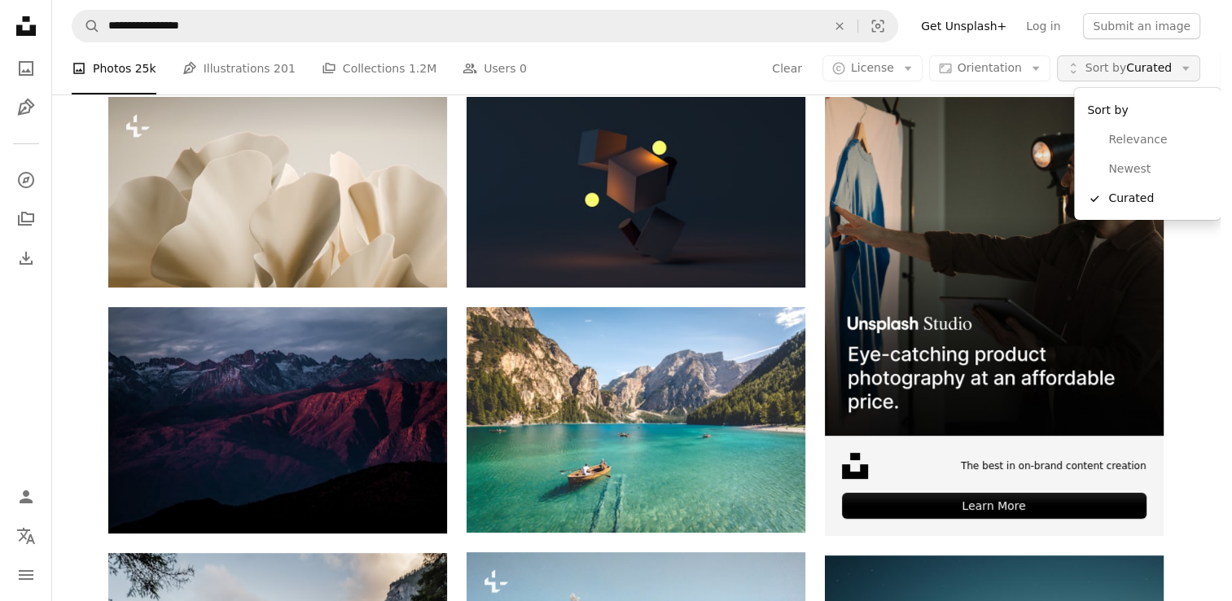
scroll to position [0, 0]
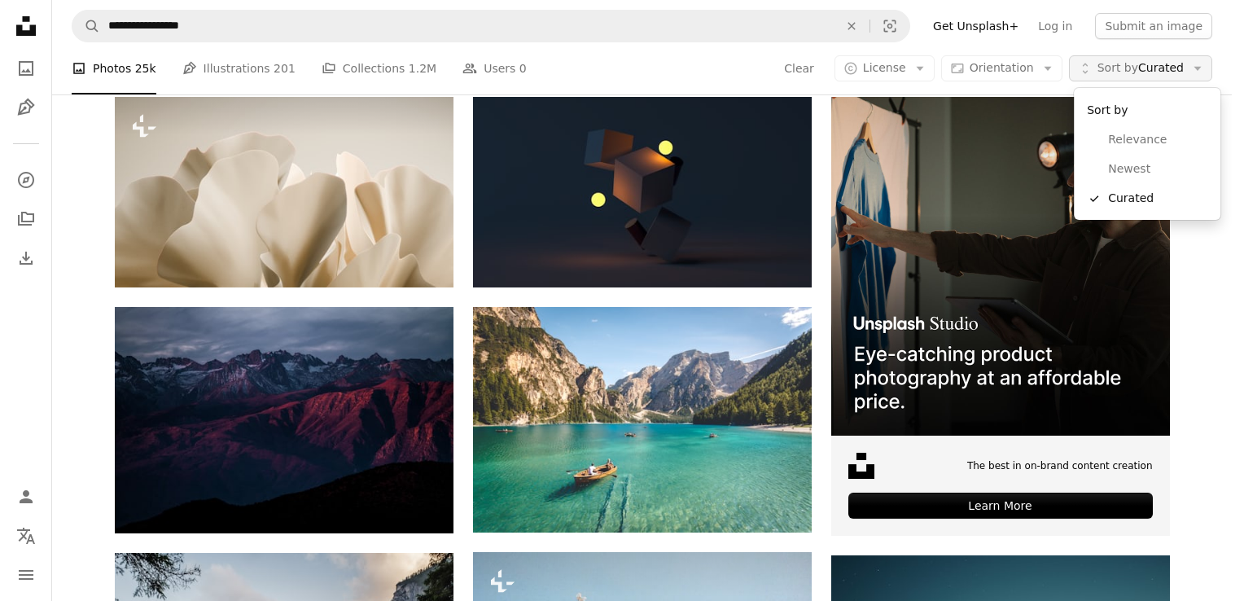
click at [1125, 67] on span "Sort by" at bounding box center [1117, 67] width 41 height 13
click at [1119, 167] on span "Newest" at bounding box center [1157, 169] width 99 height 16
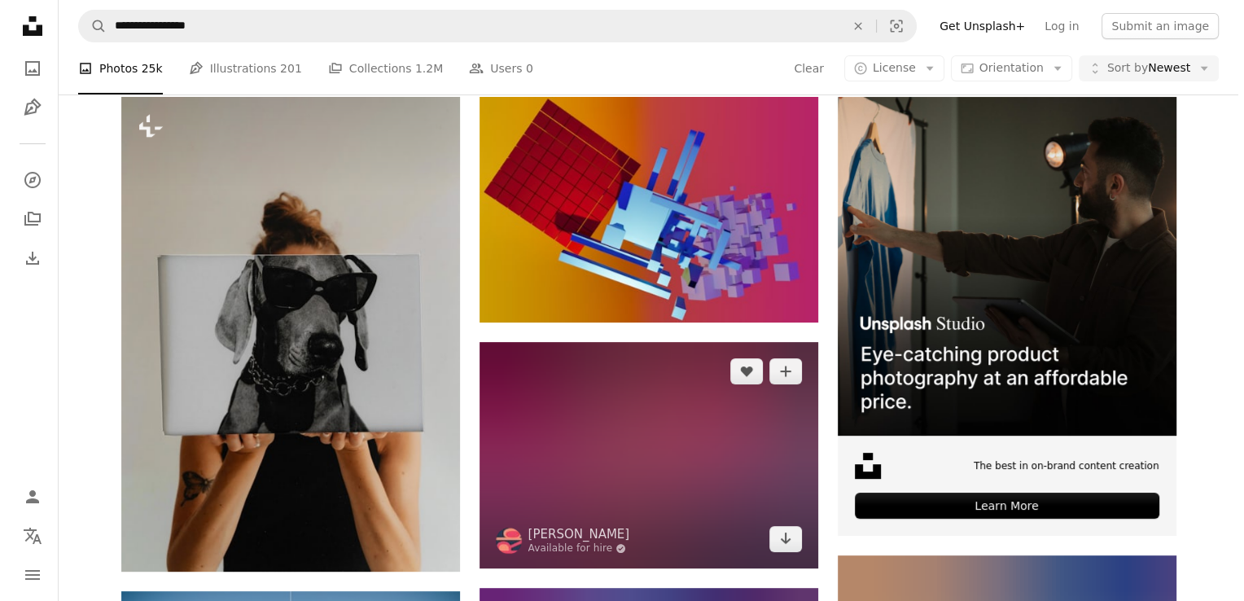
scroll to position [762, 0]
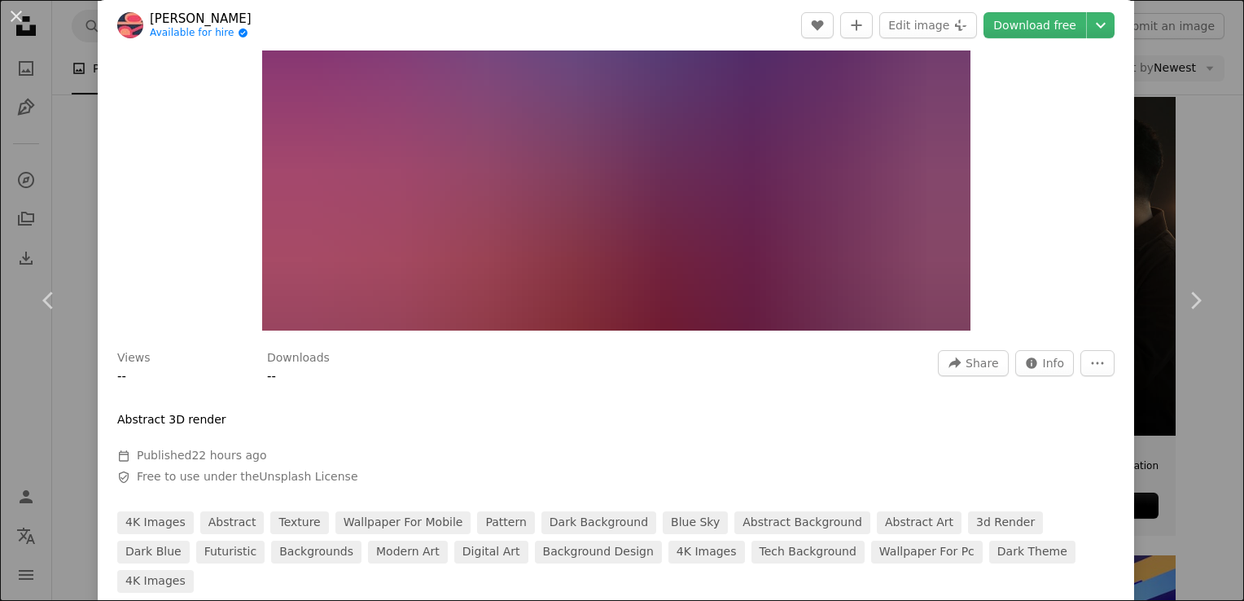
scroll to position [215, 0]
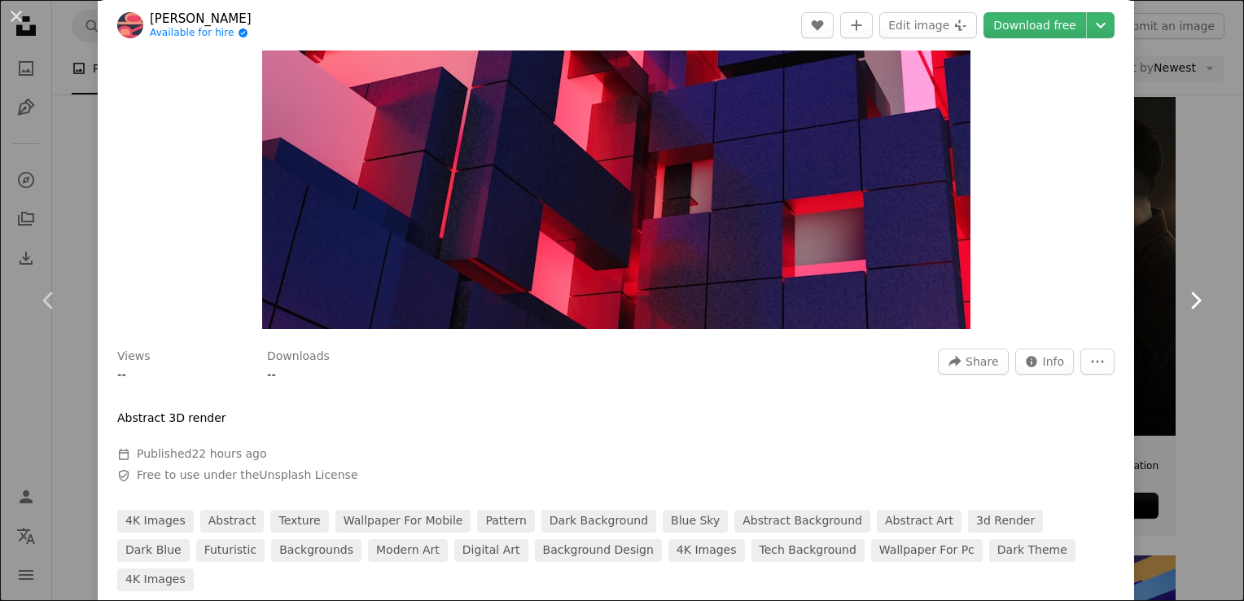
click at [1177, 353] on link "Chevron right" at bounding box center [1195, 300] width 98 height 156
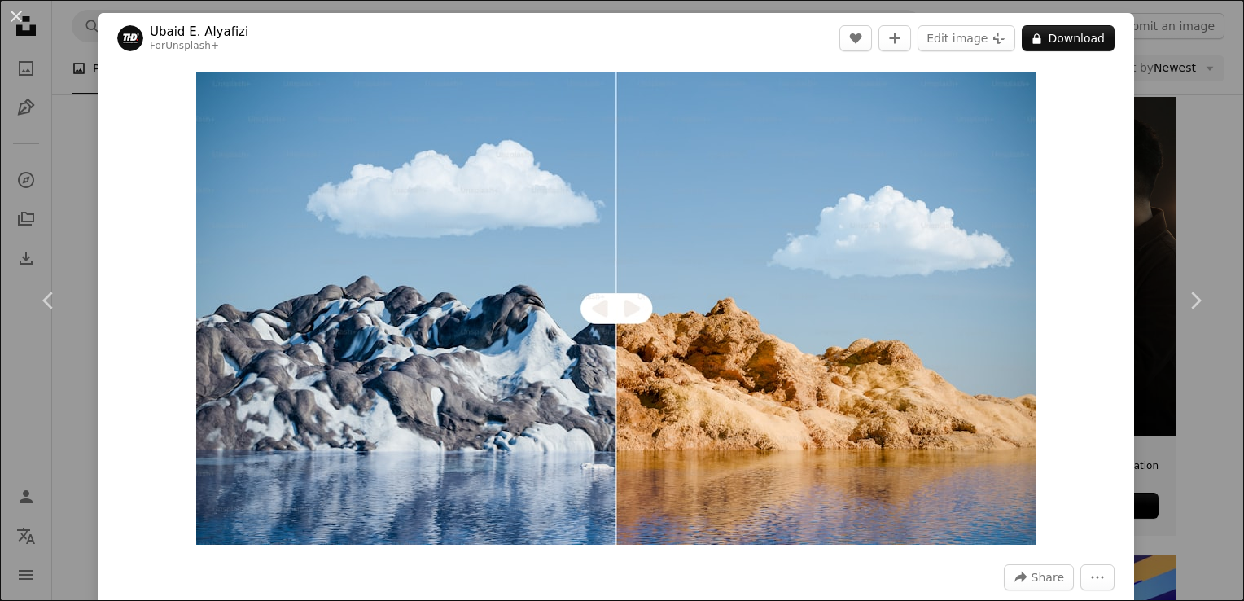
click at [1176, 181] on div "An X shape Chevron left Chevron right [PERSON_NAME] Alyafizi For Unsplash+ A he…" at bounding box center [622, 300] width 1244 height 601
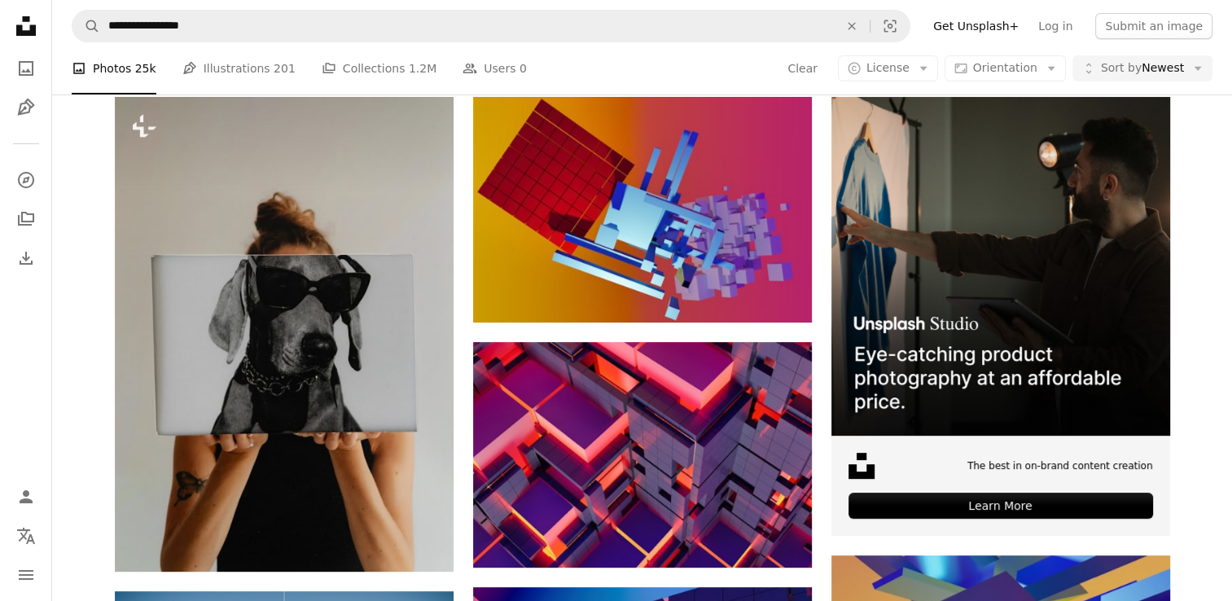
scroll to position [2343, 0]
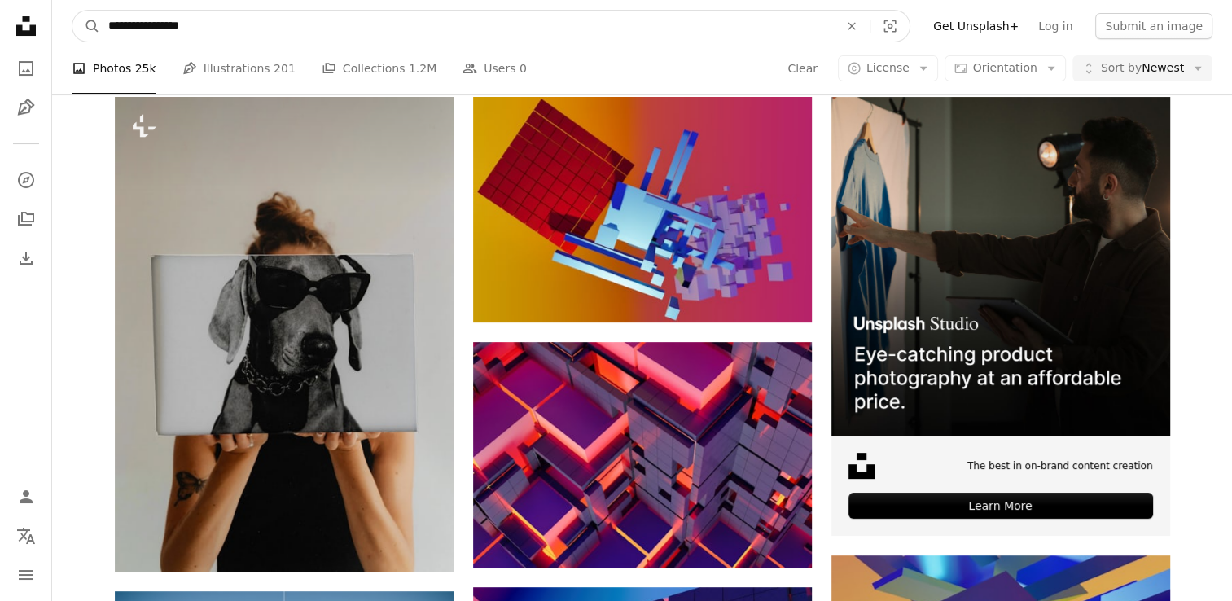
click at [771, 18] on input "**********" at bounding box center [467, 26] width 734 height 31
click at [869, 26] on icon "An X shape" at bounding box center [852, 26] width 36 height 13
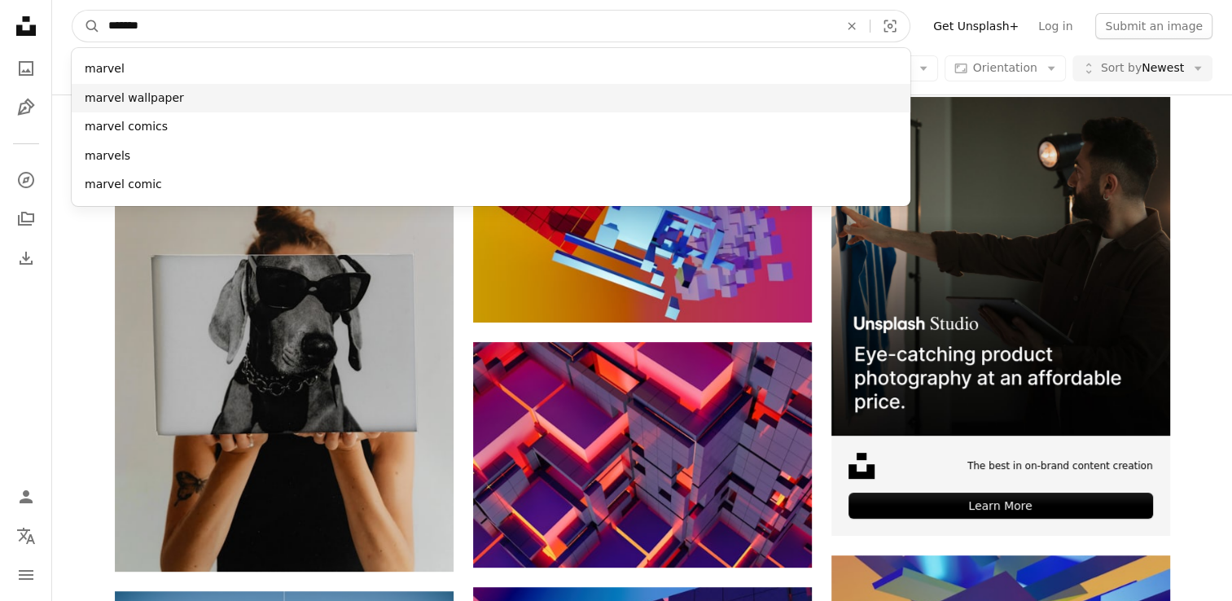
type input "******"
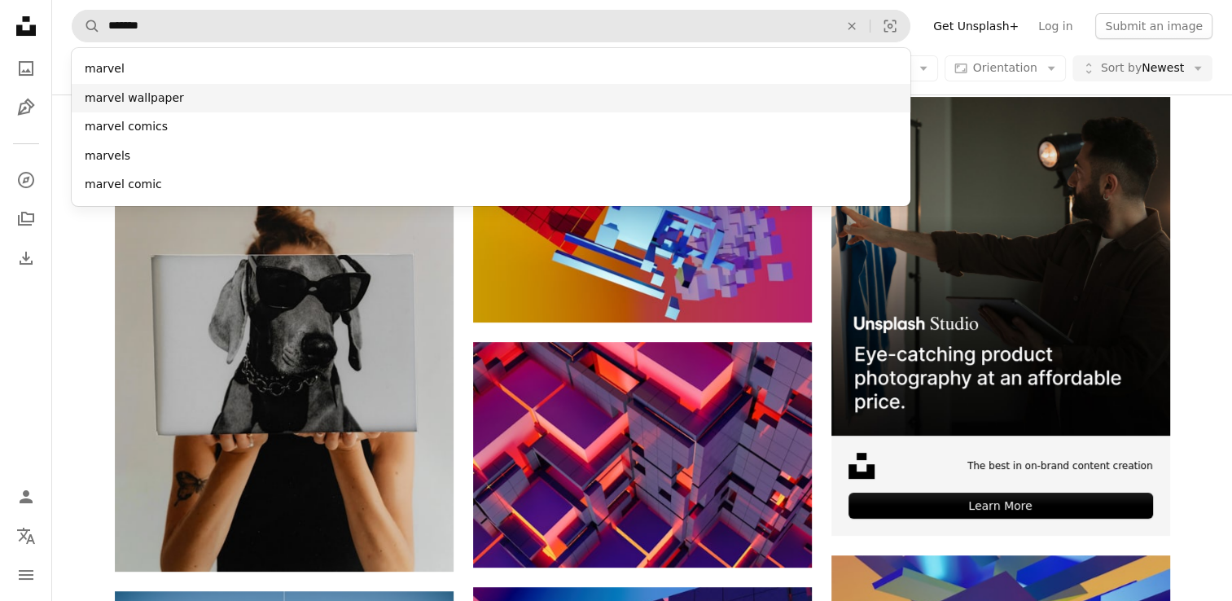
click at [587, 99] on div "marvel wallpaper" at bounding box center [491, 98] width 839 height 29
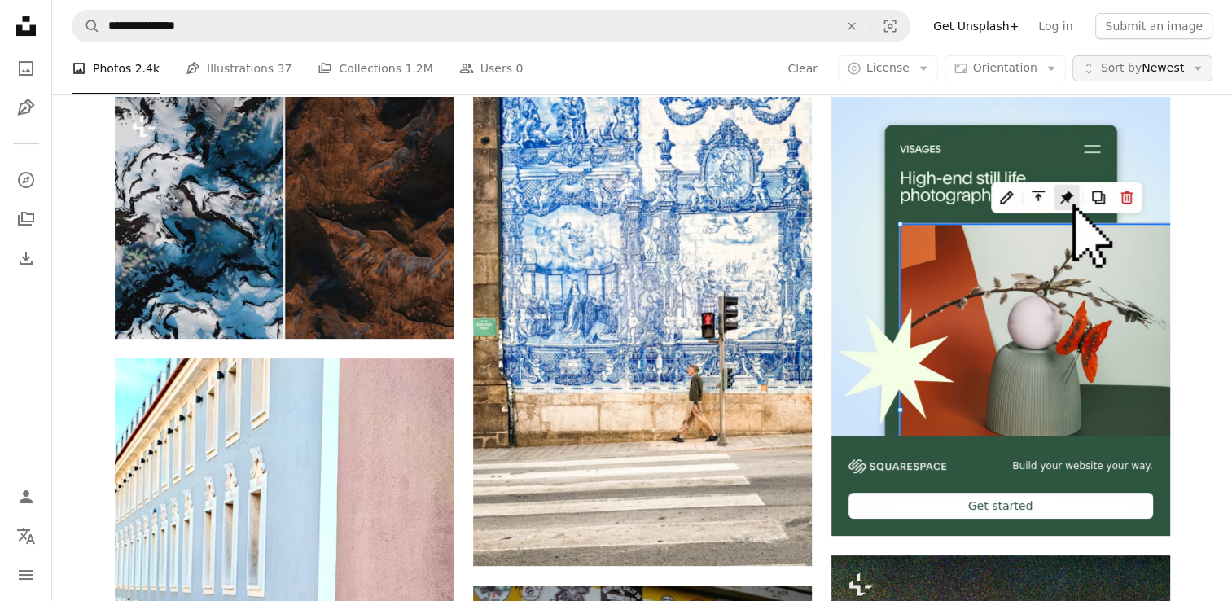
click at [1120, 74] on span "Sort by" at bounding box center [1121, 67] width 41 height 13
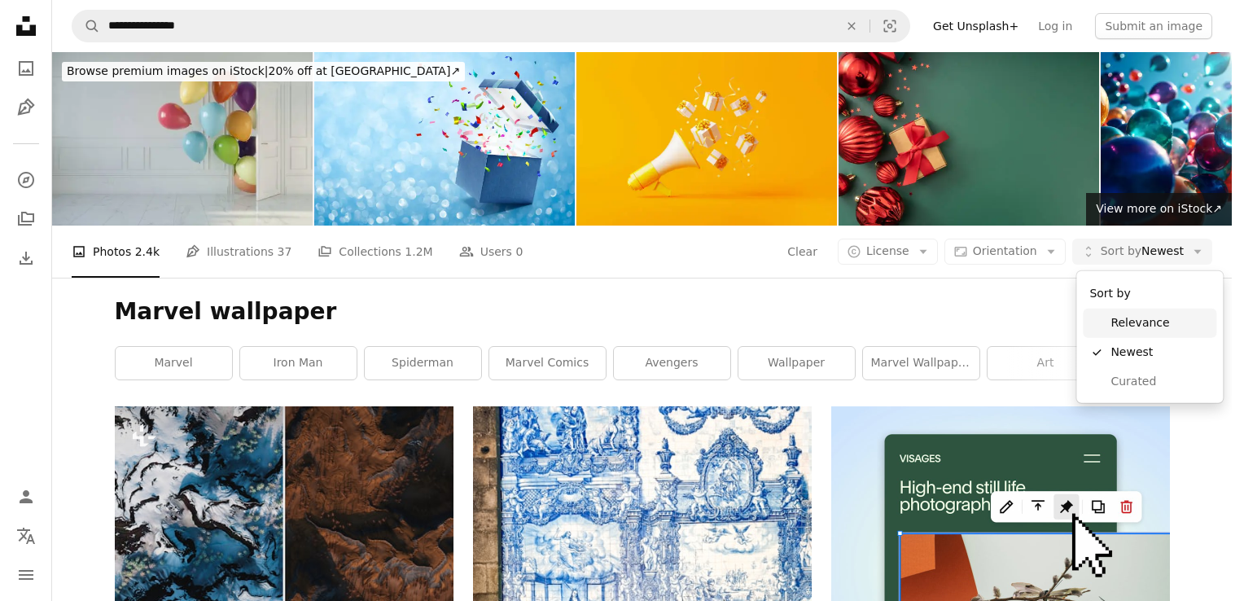
click at [1134, 317] on span "Relevance" at bounding box center [1159, 323] width 99 height 16
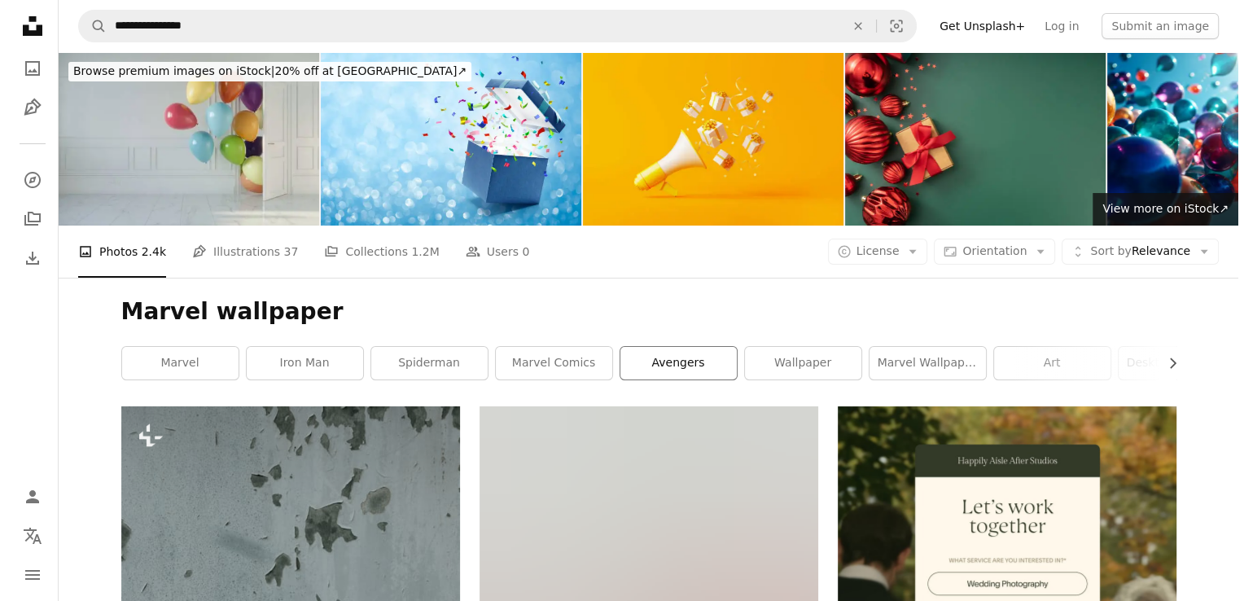
scroll to position [5695, 0]
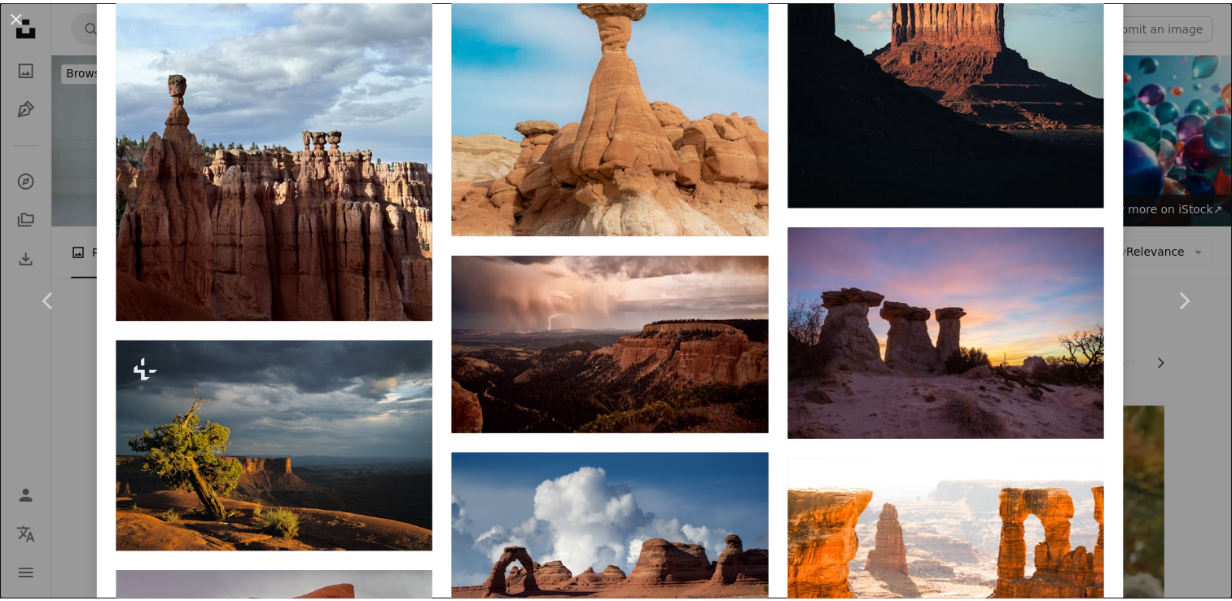
scroll to position [2553, 0]
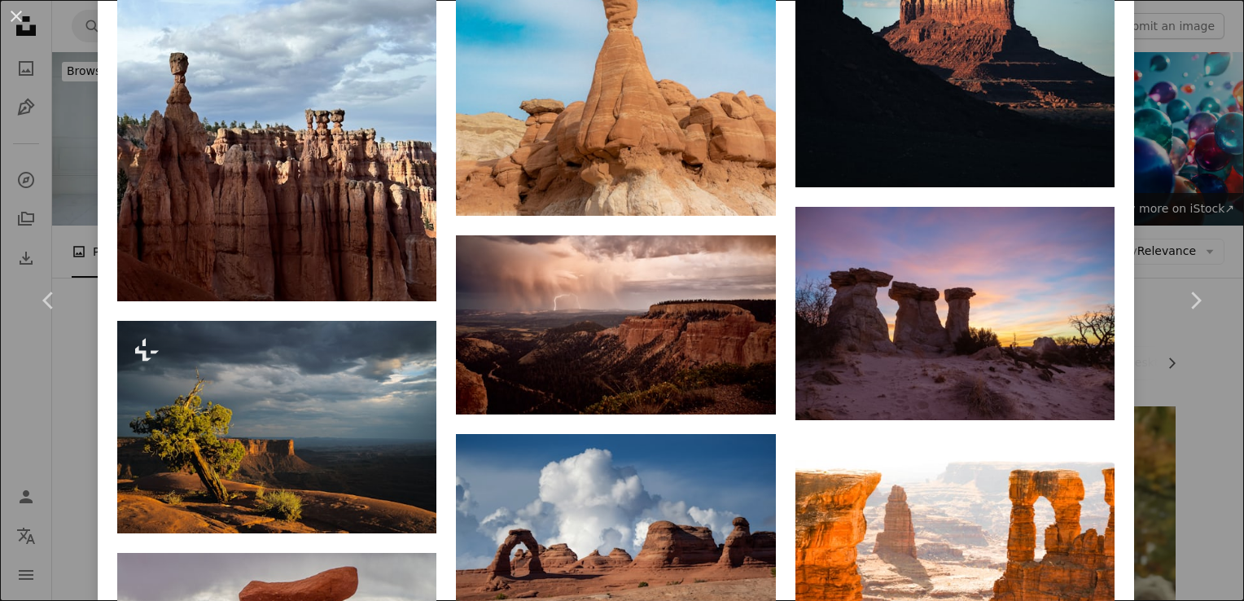
click at [1194, 482] on div "An X shape Chevron left Chevron right [PERSON_NAME] mikenewbry A heart A plus s…" at bounding box center [622, 300] width 1244 height 601
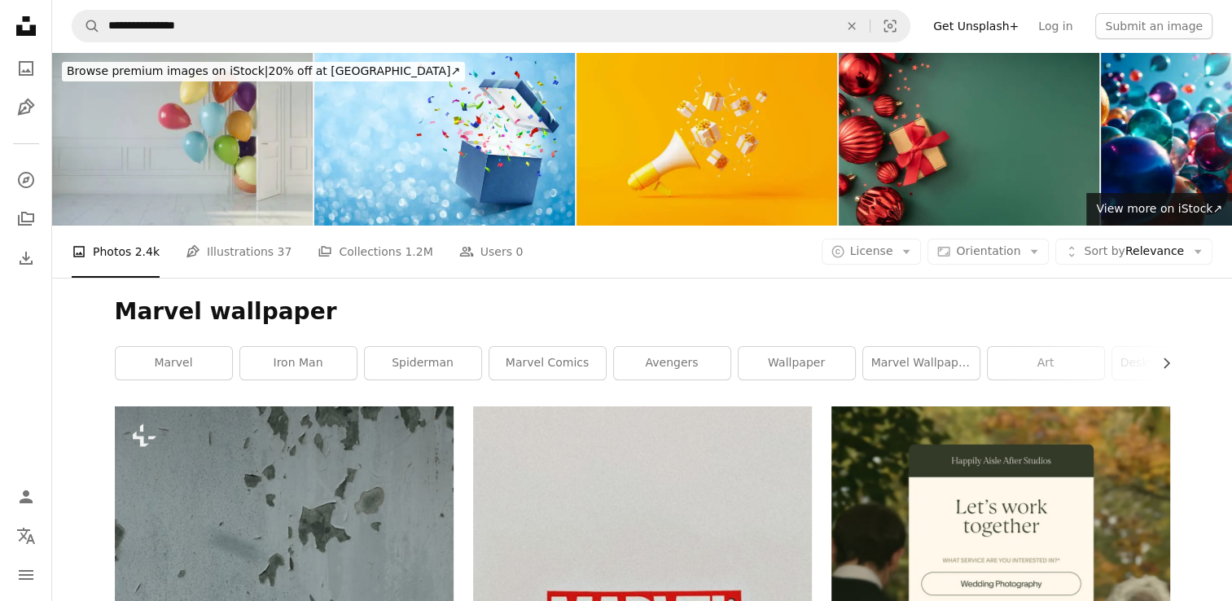
scroll to position [21544, 0]
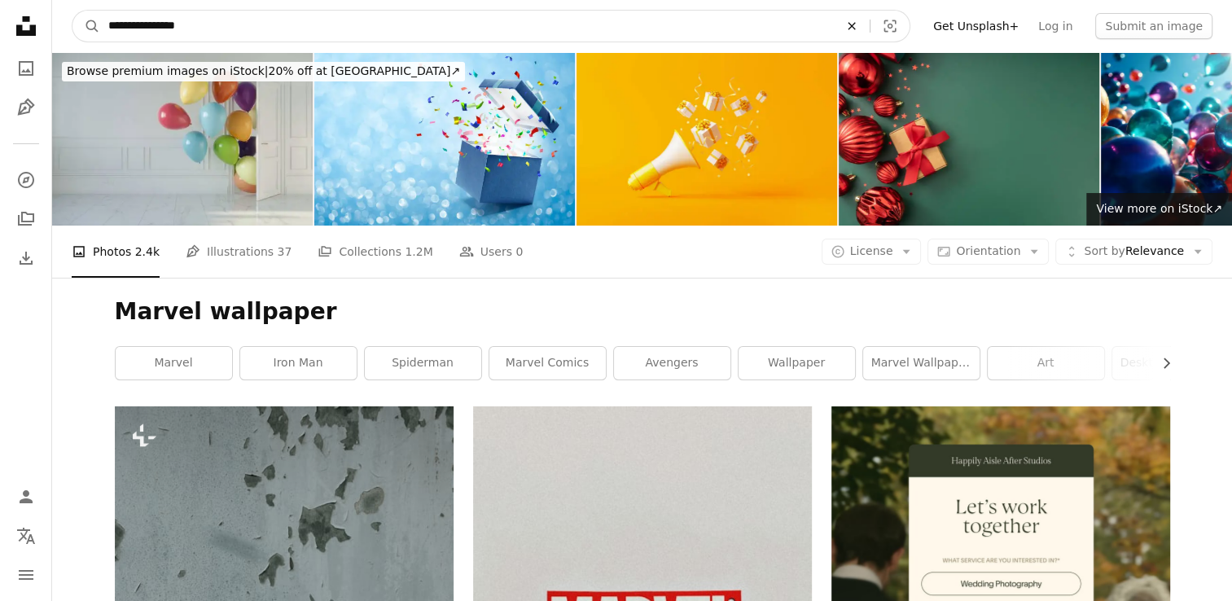
click at [869, 23] on icon "An X shape" at bounding box center [852, 26] width 36 height 13
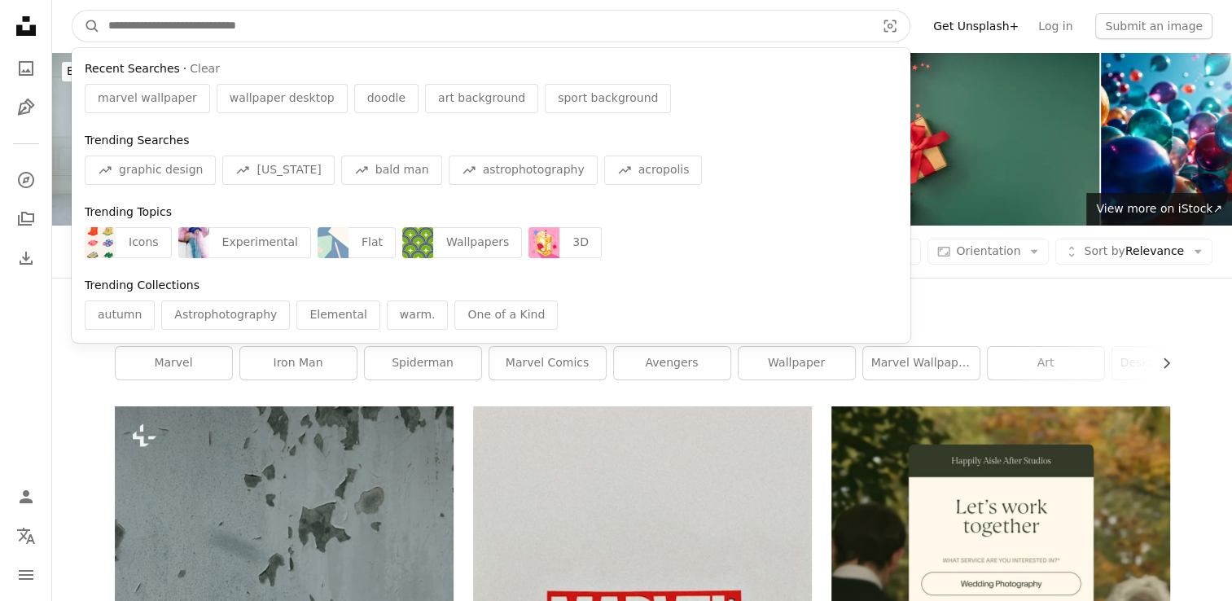
click at [860, 28] on input "Find visuals sitewide" at bounding box center [485, 26] width 770 height 31
type input "*"
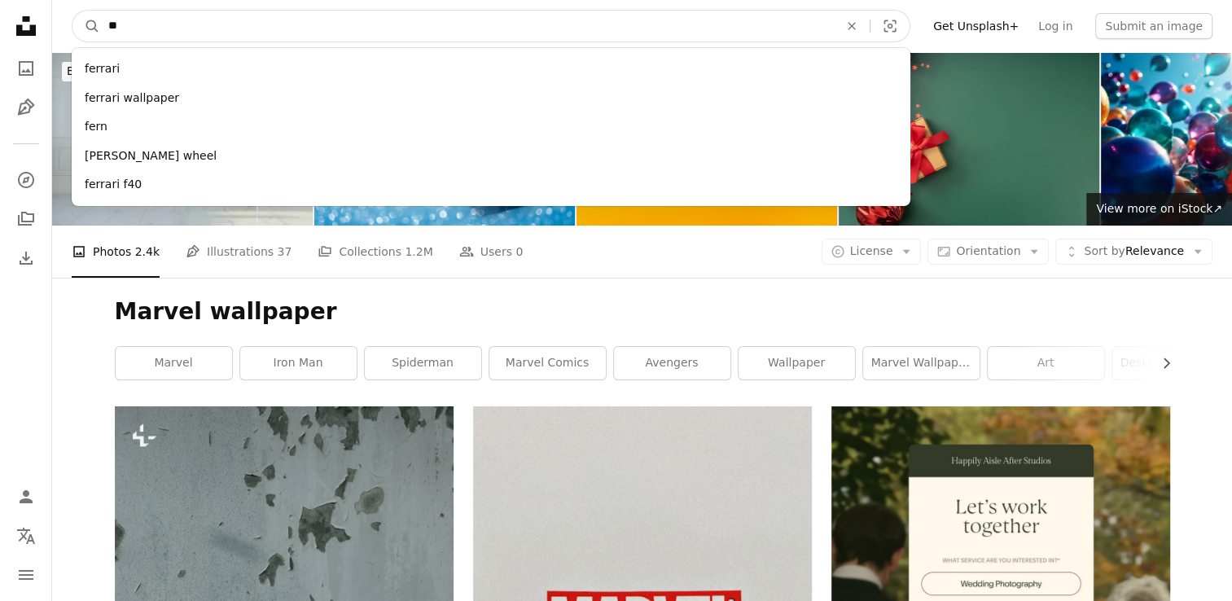
type input "*"
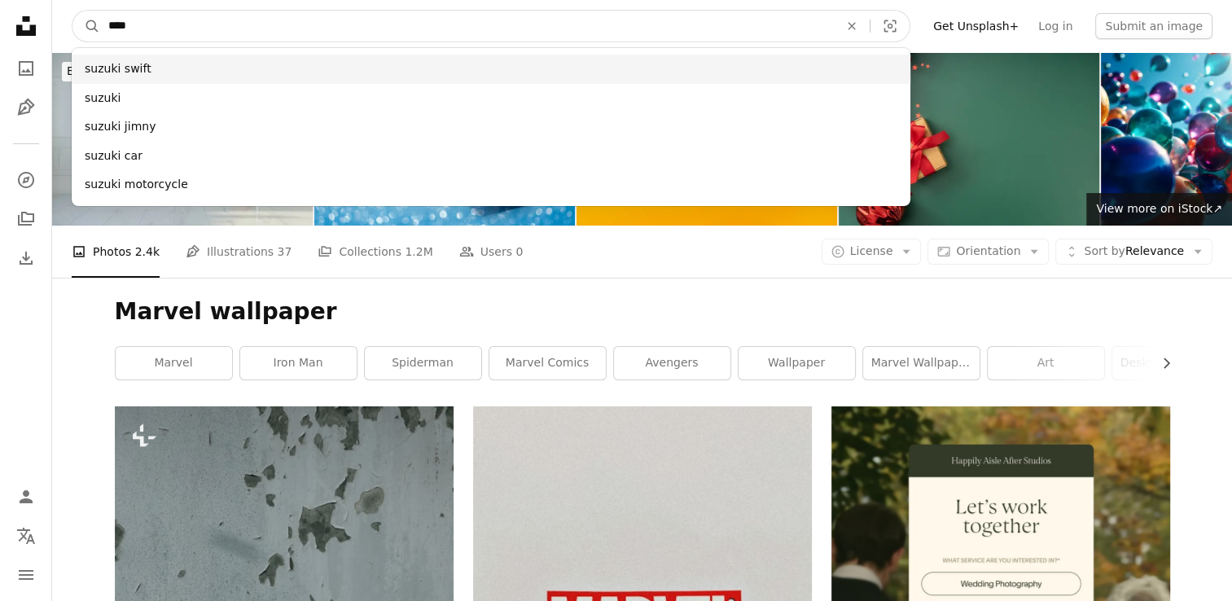
type input "****"
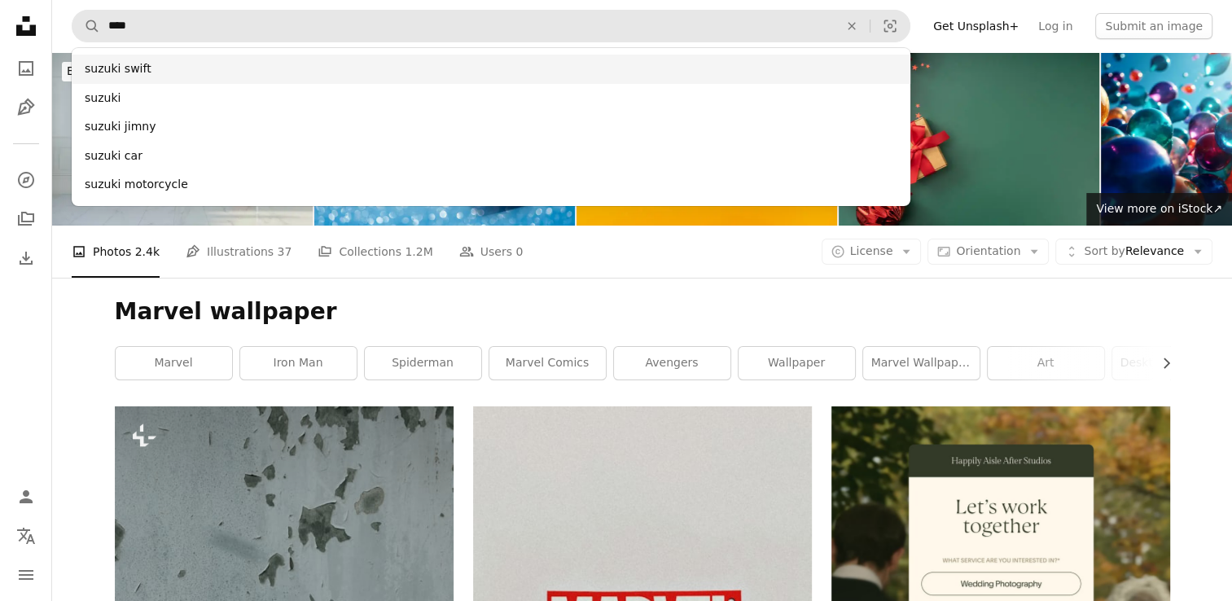
click at [541, 83] on div "suzuki swift" at bounding box center [491, 69] width 839 height 29
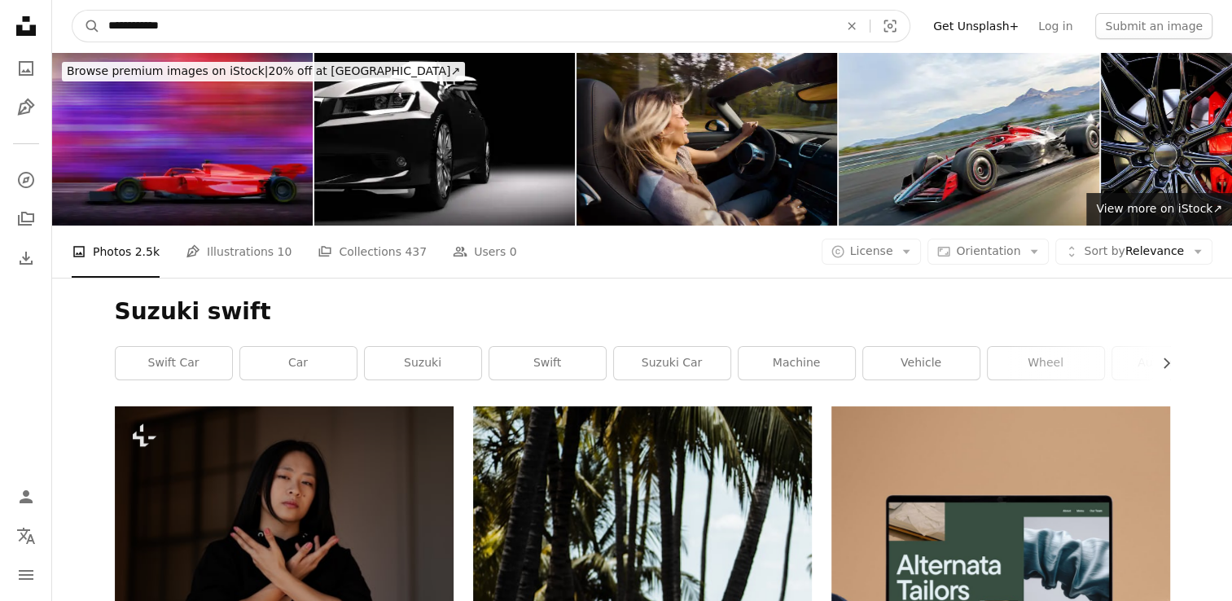
click at [214, 31] on input "**********" at bounding box center [467, 26] width 734 height 31
type input "**********"
click button "A magnifying glass" at bounding box center [86, 26] width 28 height 31
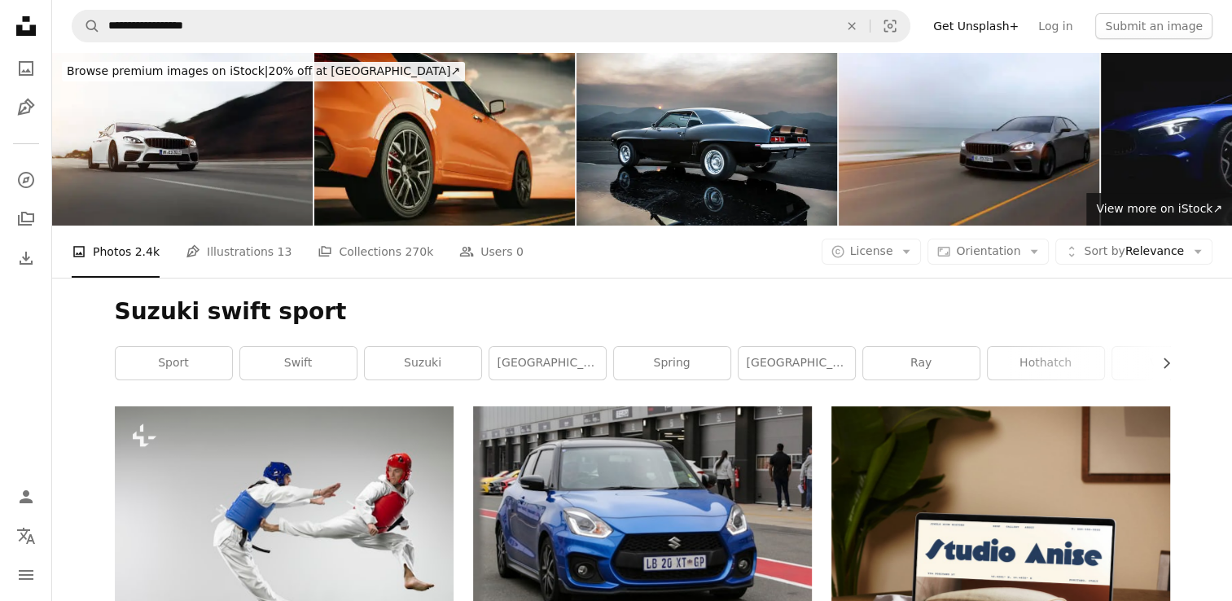
scroll to position [1032, 0]
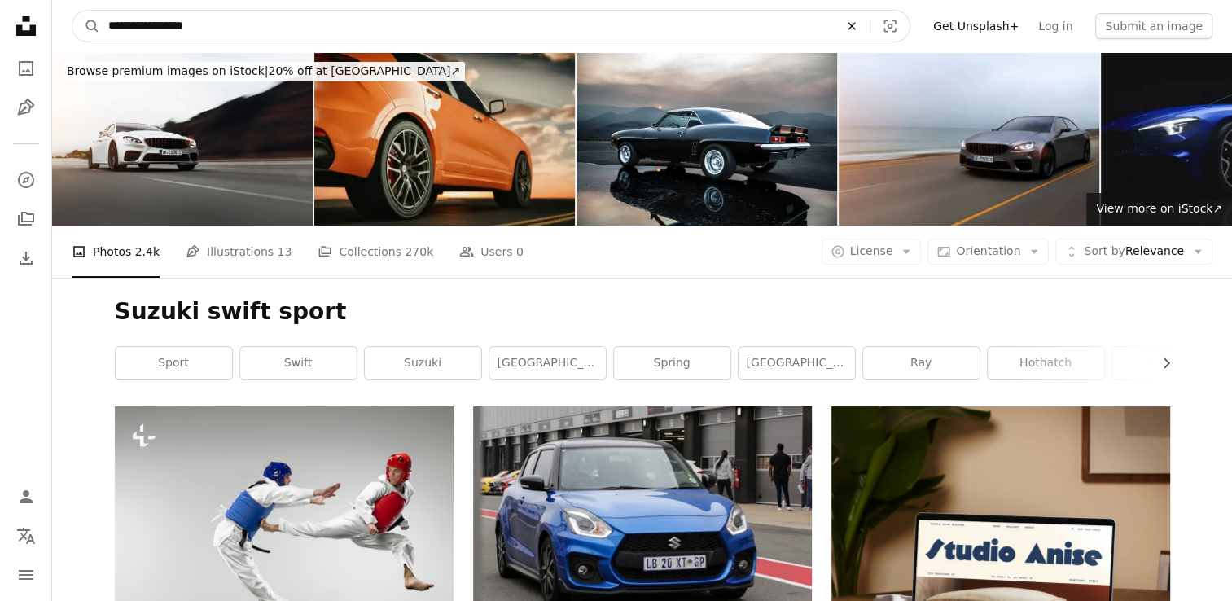
click at [869, 34] on button "An X shape" at bounding box center [852, 26] width 36 height 31
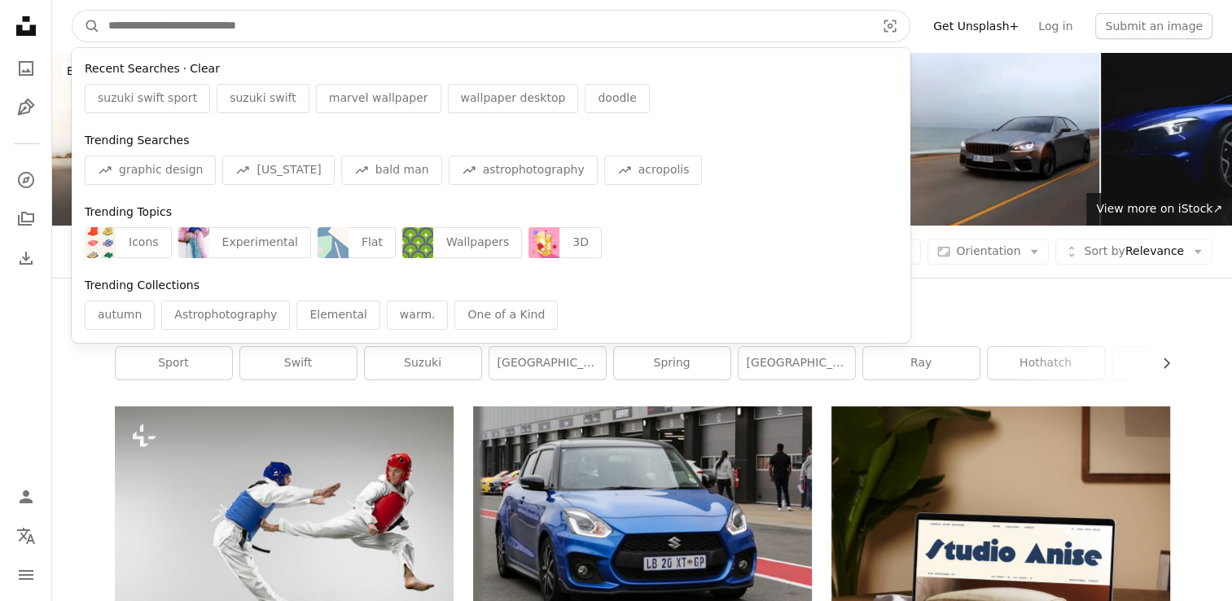
click at [190, 66] on button "Clear" at bounding box center [205, 69] width 30 height 16
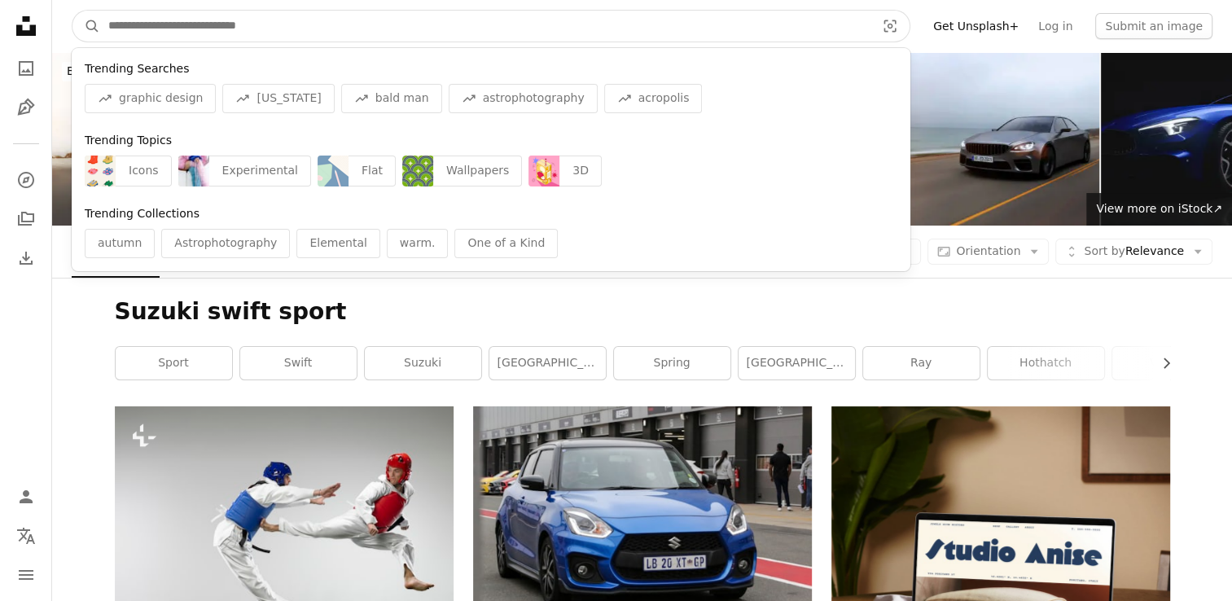
click at [258, 17] on input "Find visuals sitewide" at bounding box center [485, 26] width 770 height 31
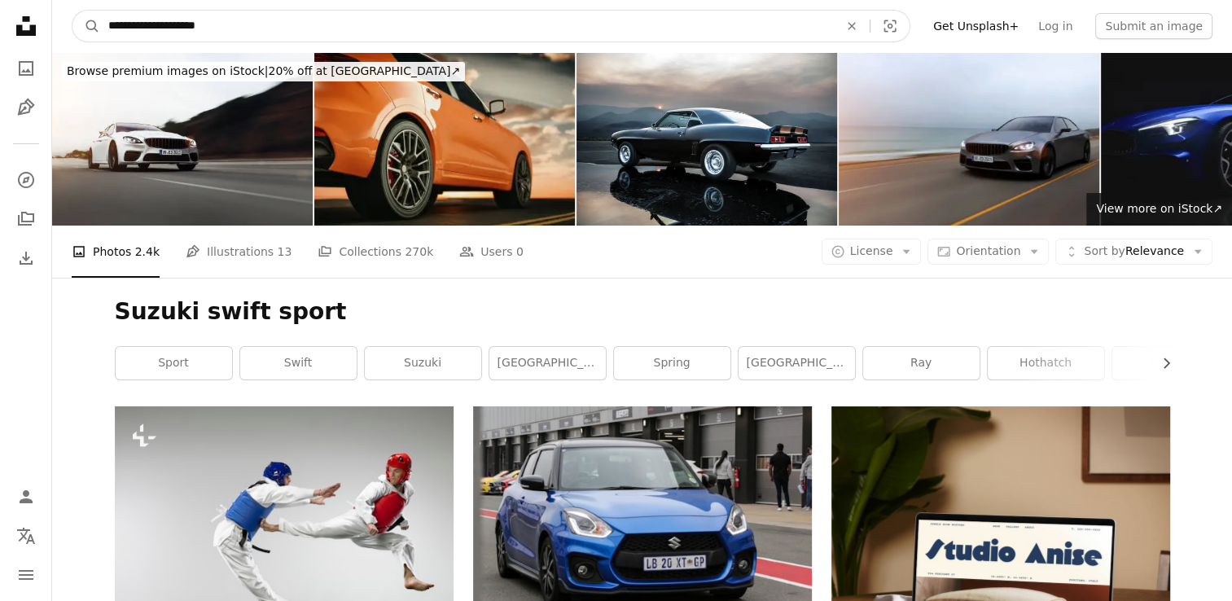
type input "**********"
click button "A magnifying glass" at bounding box center [86, 26] width 28 height 31
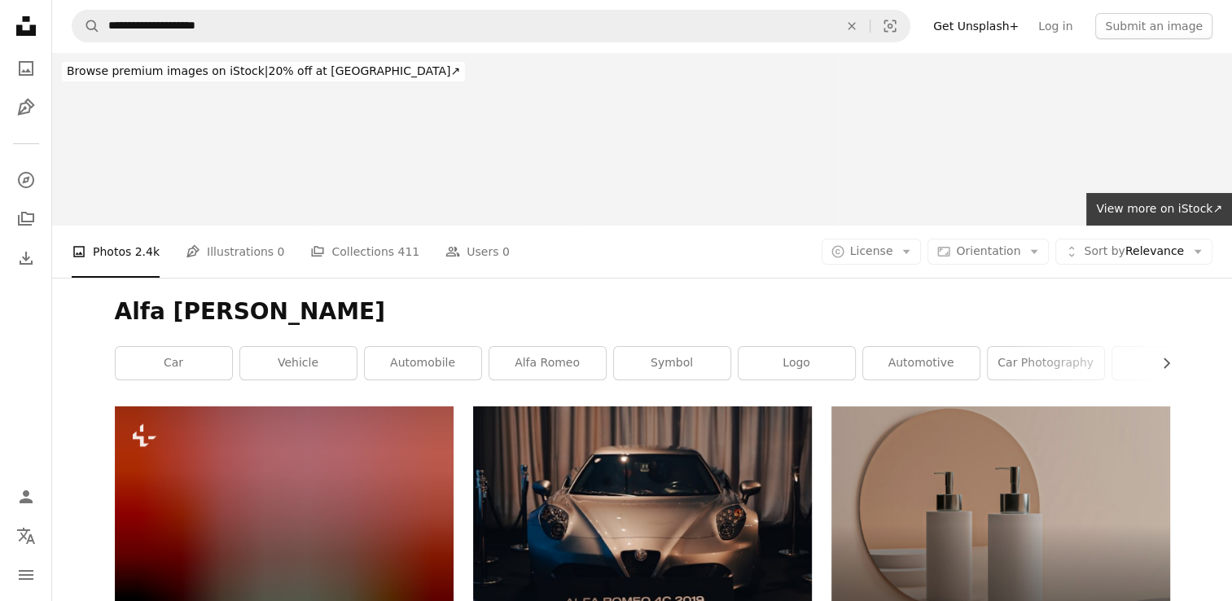
scroll to position [1137, 0]
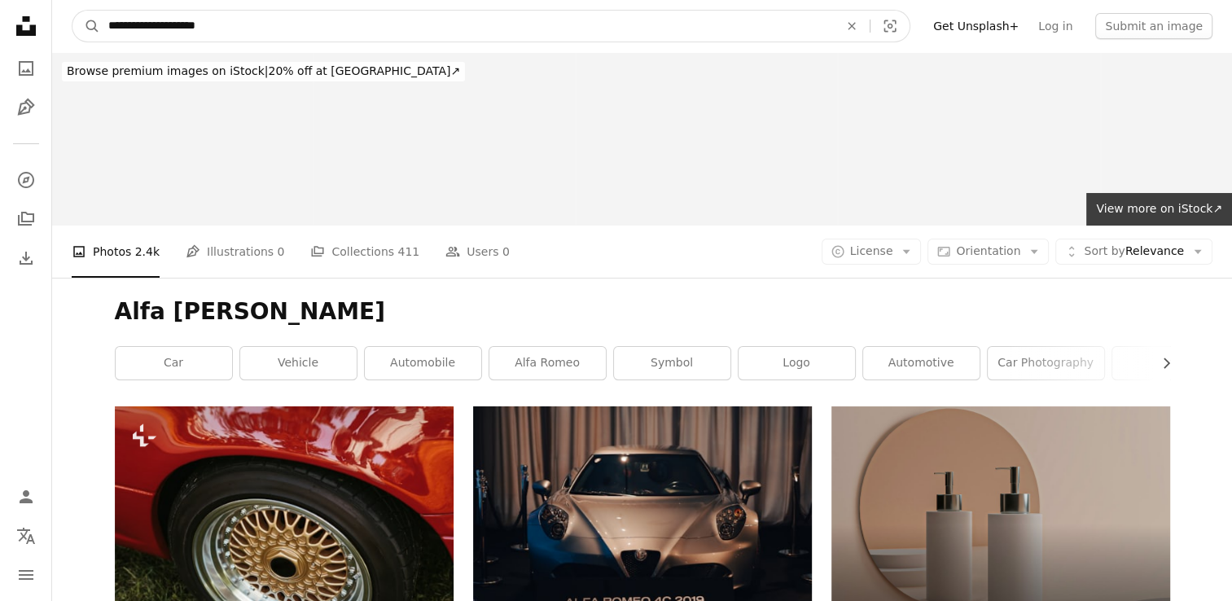
click at [247, 27] on input "**********" at bounding box center [467, 26] width 734 height 31
type input "**********"
click button "A magnifying glass" at bounding box center [86, 26] width 28 height 31
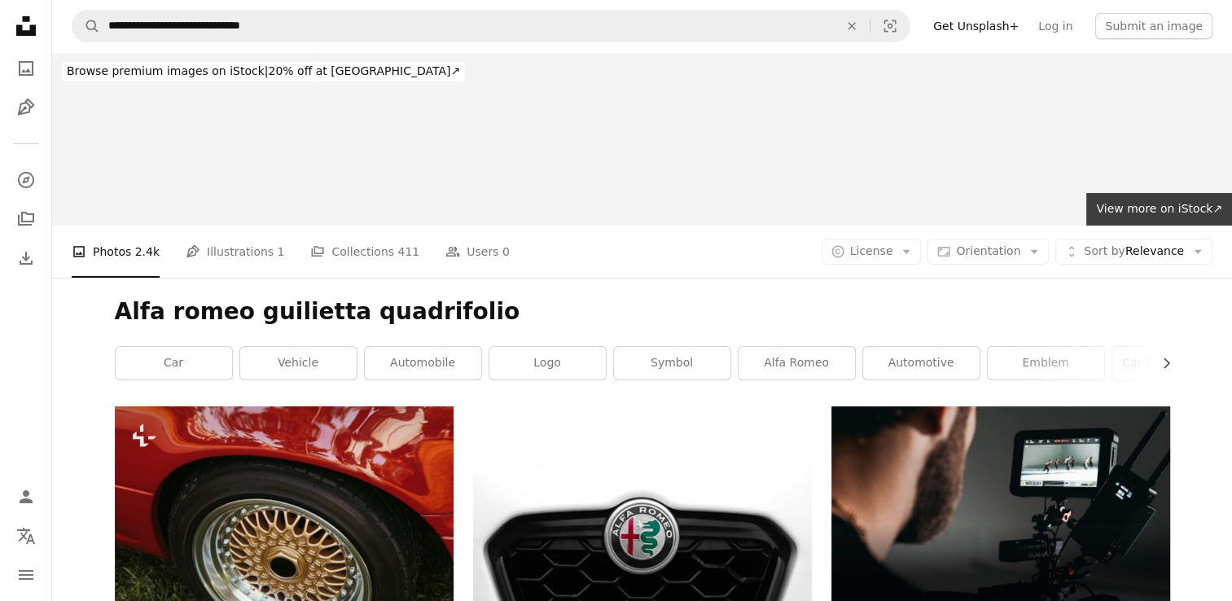
scroll to position [5613, 0]
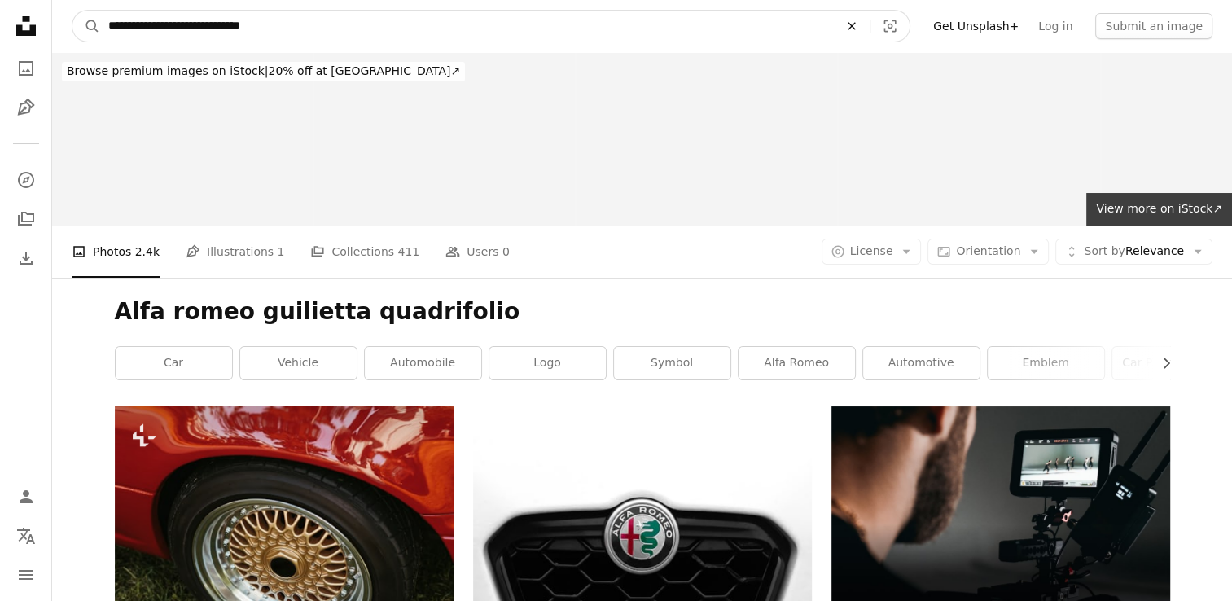
click at [866, 34] on button "An X shape" at bounding box center [852, 26] width 36 height 31
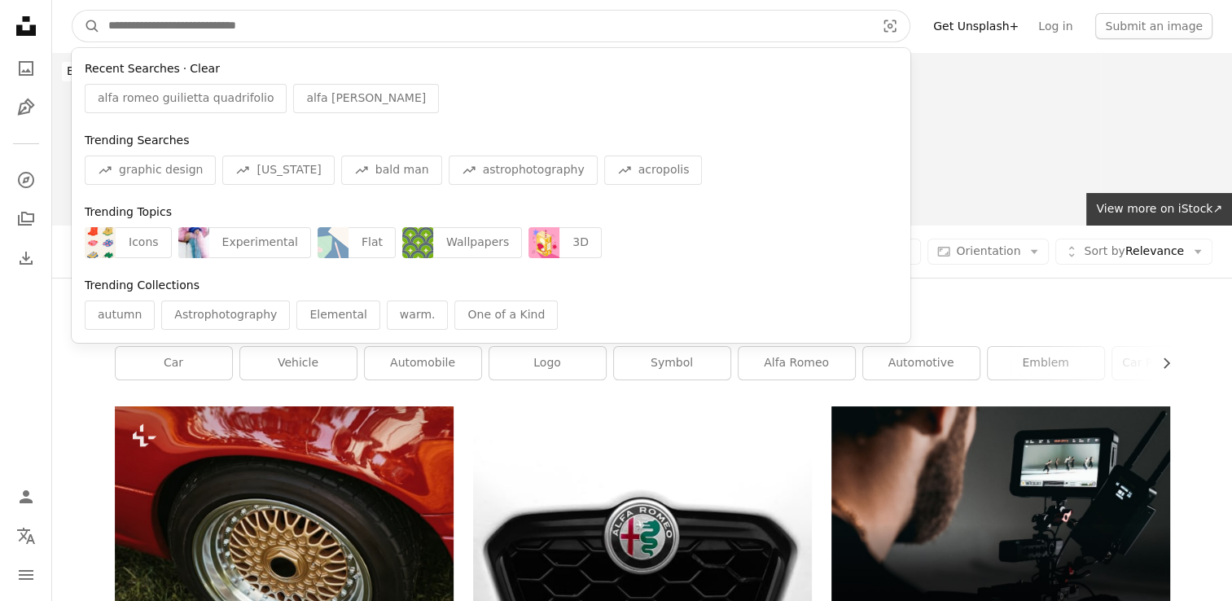
click at [190, 72] on button "Clear" at bounding box center [205, 69] width 30 height 16
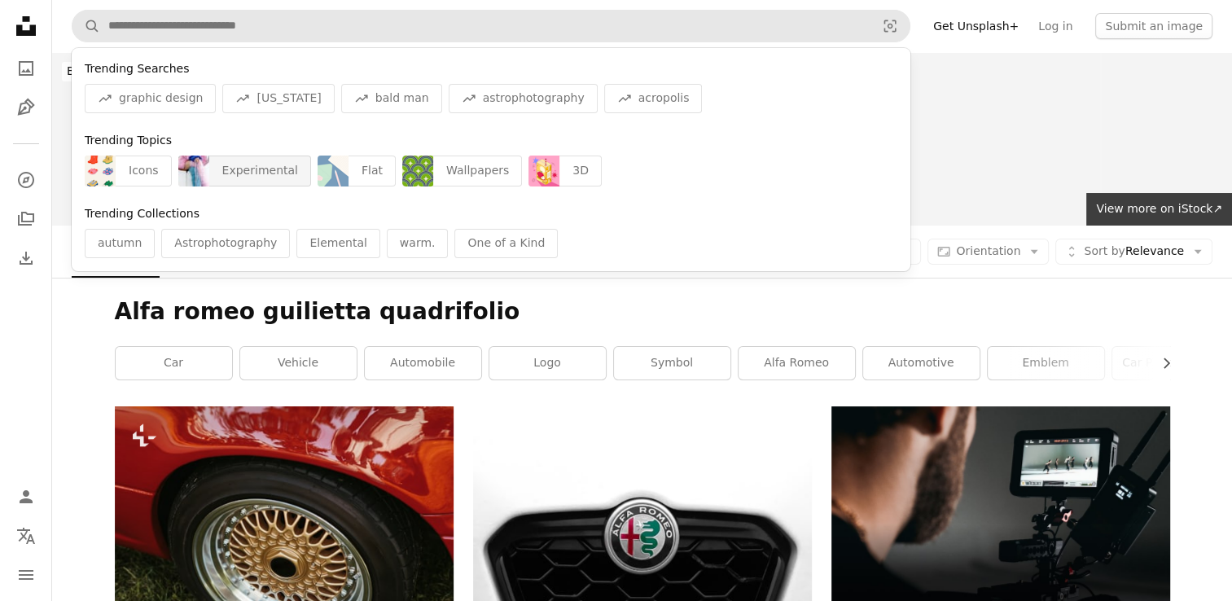
click at [243, 173] on div "Experimental" at bounding box center [260, 170] width 102 height 31
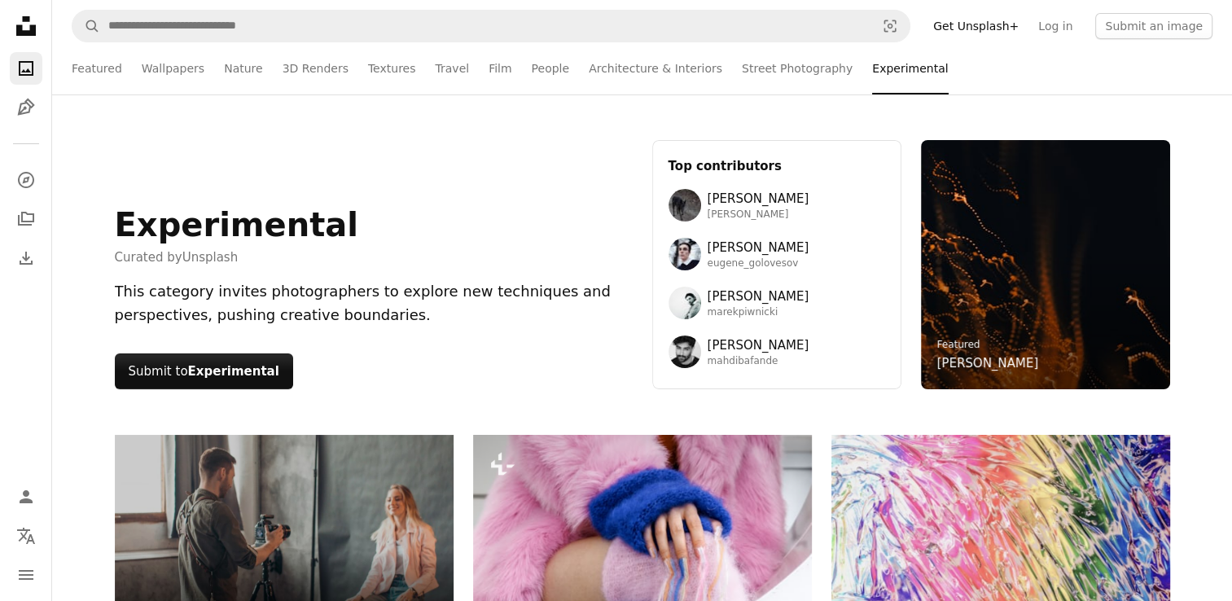
scroll to position [10414, 0]
